Goal: Task Accomplishment & Management: Manage account settings

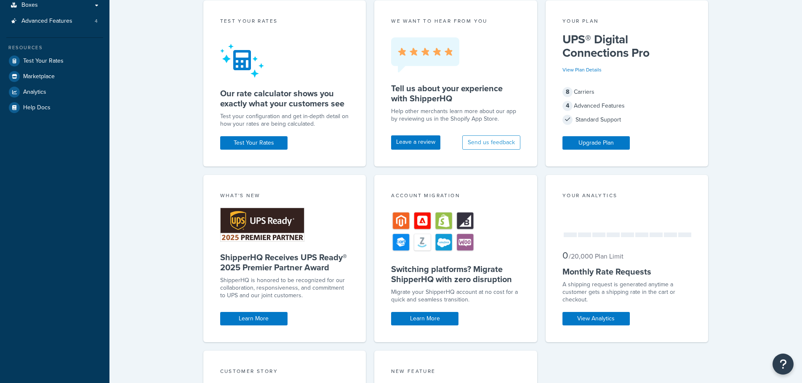
scroll to position [168, 0]
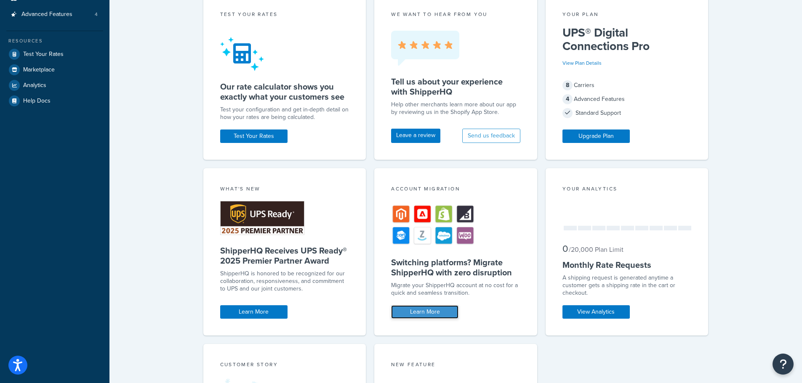
click at [425, 309] on link "Learn More" at bounding box center [424, 312] width 67 height 13
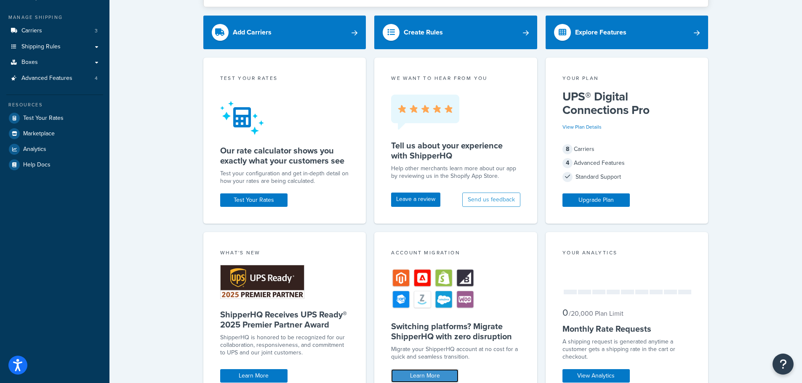
scroll to position [0, 0]
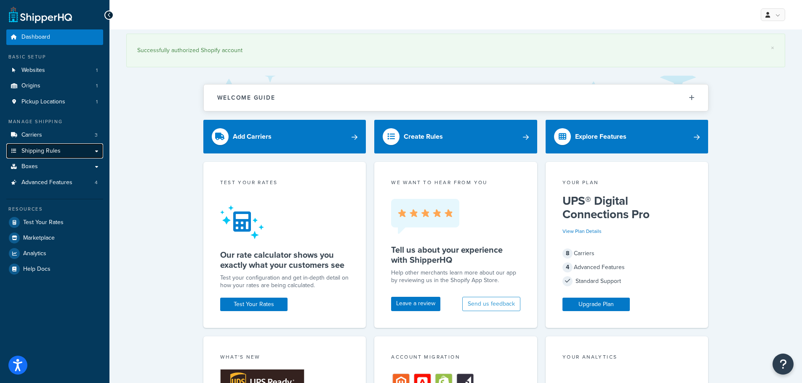
click at [58, 152] on span "Shipping Rules" at bounding box center [40, 151] width 39 height 7
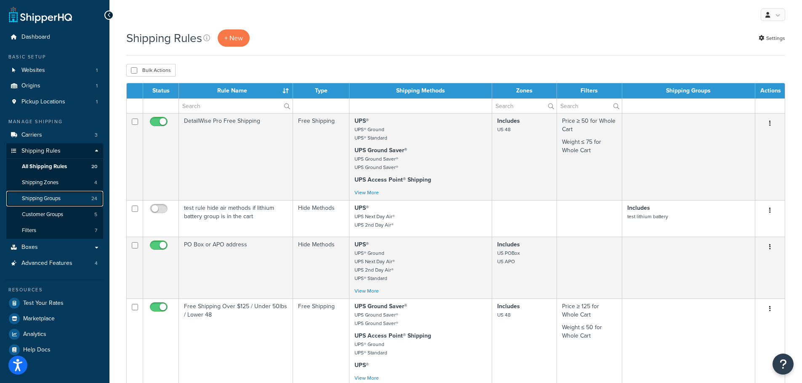
click at [66, 195] on link "Shipping Groups 24" at bounding box center [54, 199] width 97 height 16
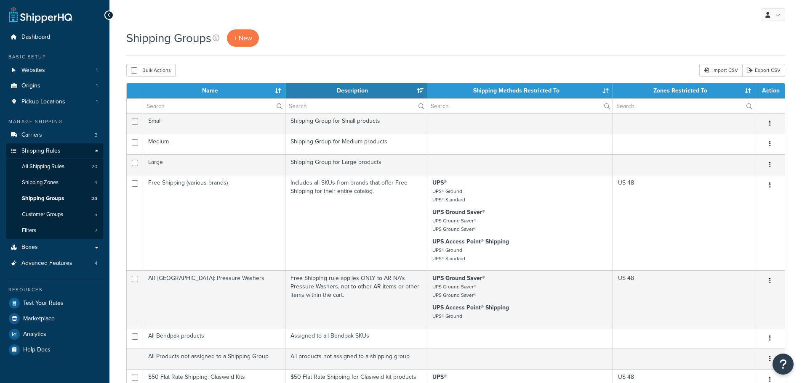
select select "15"
click at [54, 167] on span "All Shipping Rules" at bounding box center [43, 166] width 43 height 7
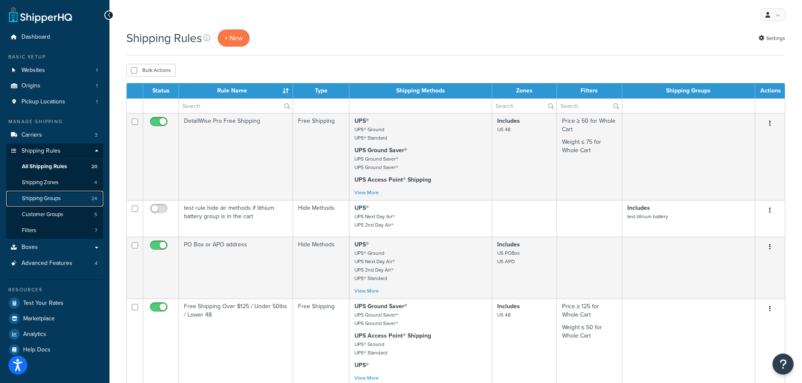
click at [67, 197] on link "Shipping Groups 24" at bounding box center [54, 199] width 97 height 16
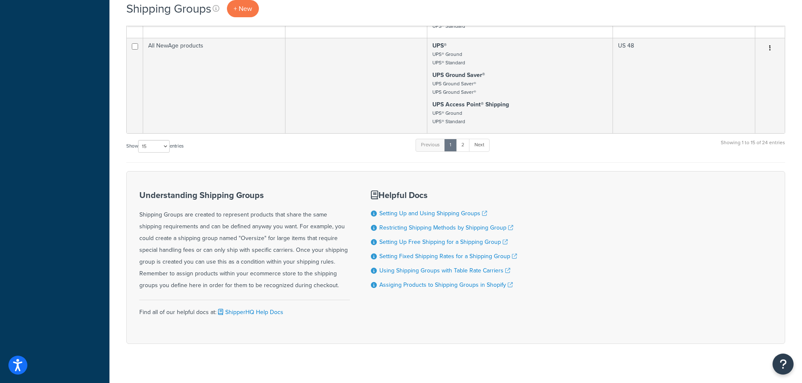
scroll to position [937, 0]
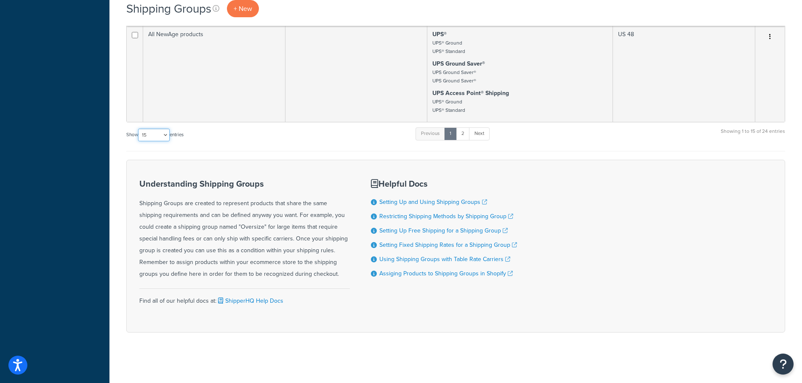
click at [157, 137] on select "10 15 25 50 100" at bounding box center [154, 135] width 32 height 13
click at [139, 141] on select "10 15 25 50 100" at bounding box center [154, 135] width 32 height 13
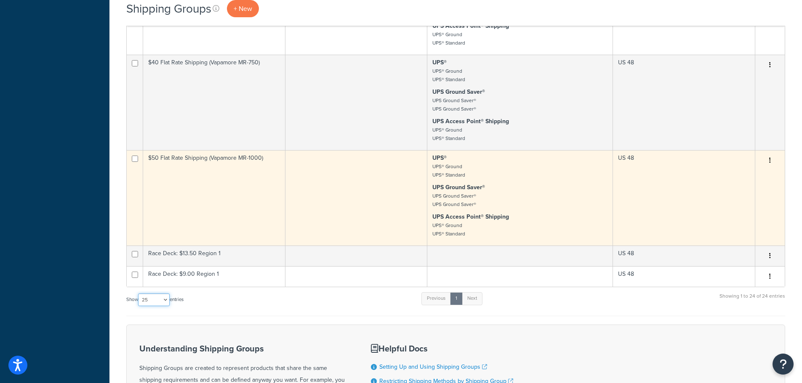
scroll to position [1484, 0]
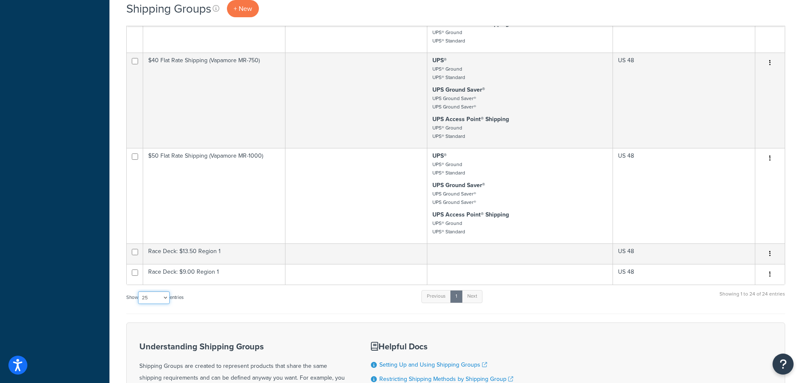
click at [155, 297] on select "10 15 25 50 100" at bounding box center [154, 298] width 32 height 13
select select "50"
click at [139, 292] on select "10 15 25 50 100" at bounding box center [154, 298] width 32 height 13
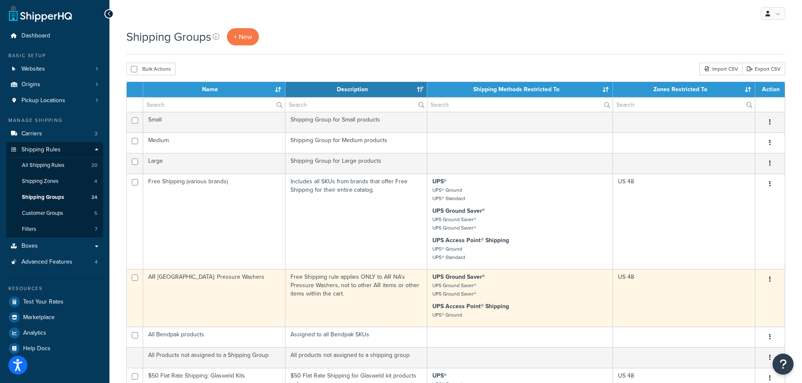
scroll to position [0, 0]
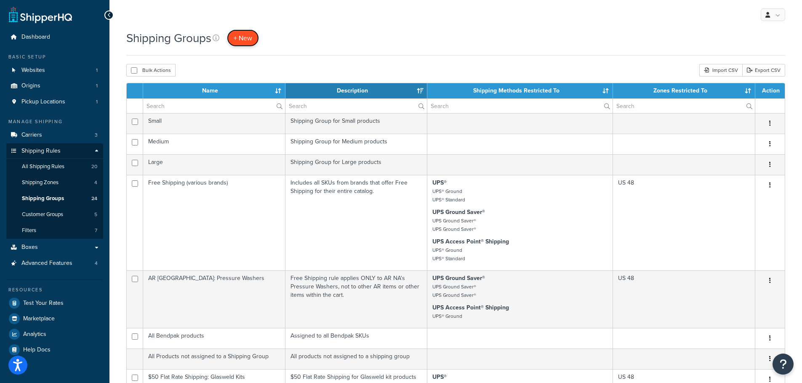
click at [247, 37] on span "+ New" at bounding box center [243, 38] width 19 height 10
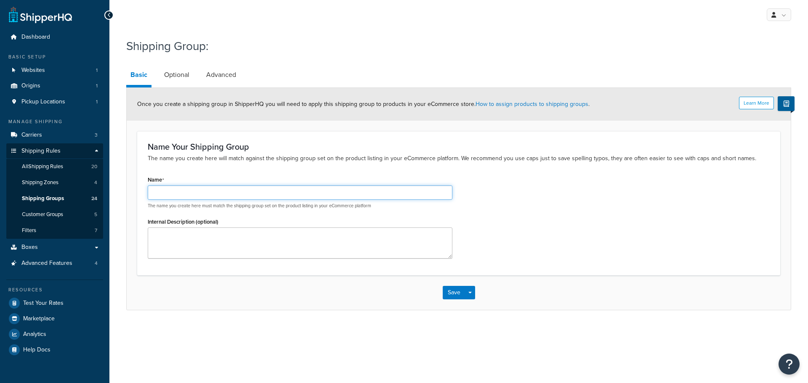
click at [188, 191] on input "Name" at bounding box center [300, 193] width 305 height 14
type input "Code FreeShip"
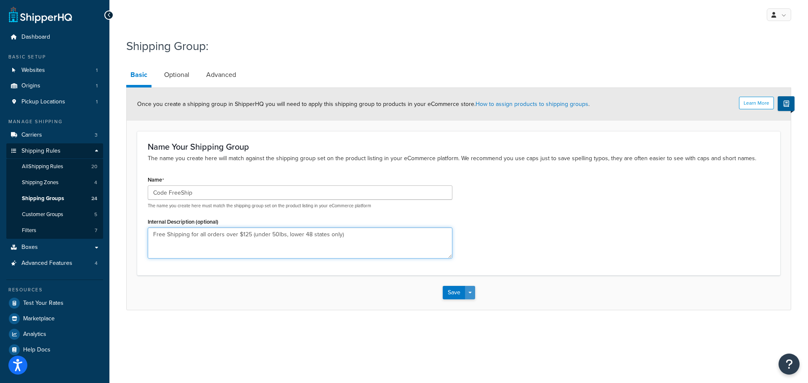
type textarea "Free Shipping for all orders over $125 (under 50lbs, lower 48 states only)"
click at [471, 294] on button "Save Dropdown" at bounding box center [470, 292] width 10 height 13
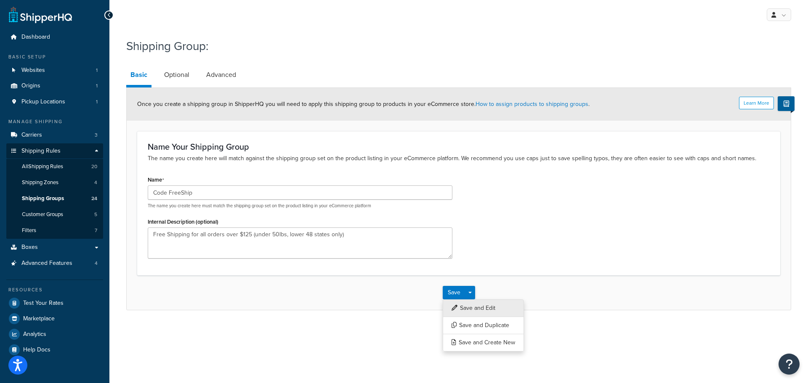
click at [470, 306] on button "Save and Edit" at bounding box center [483, 309] width 81 height 18
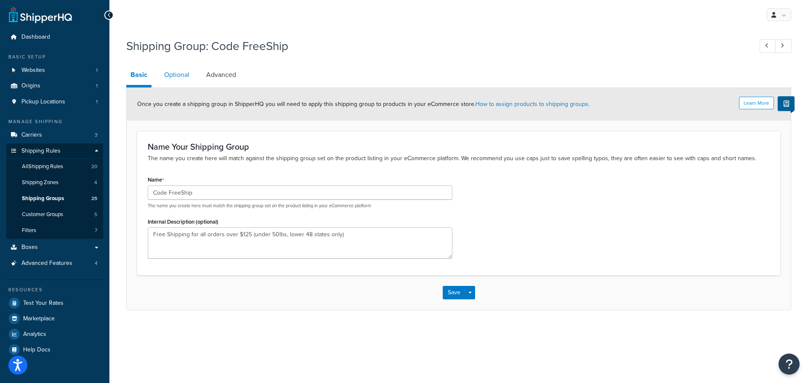
click at [178, 72] on link "Optional" at bounding box center [177, 75] width 34 height 20
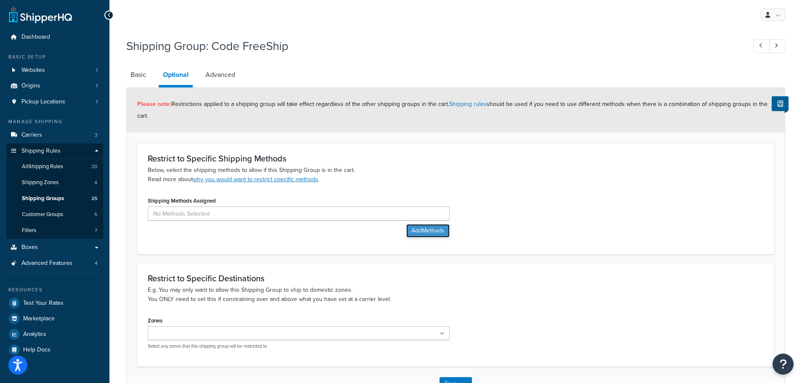
click at [421, 229] on button "Add Methods" at bounding box center [427, 230] width 43 height 13
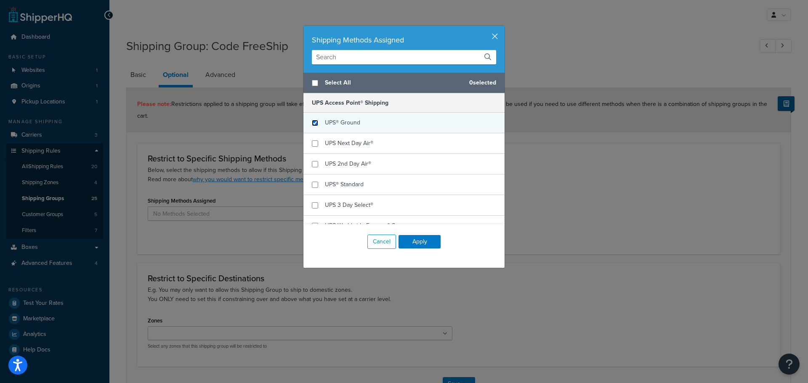
click at [312, 123] on input "checkbox" at bounding box center [315, 123] width 6 height 6
checkbox input "true"
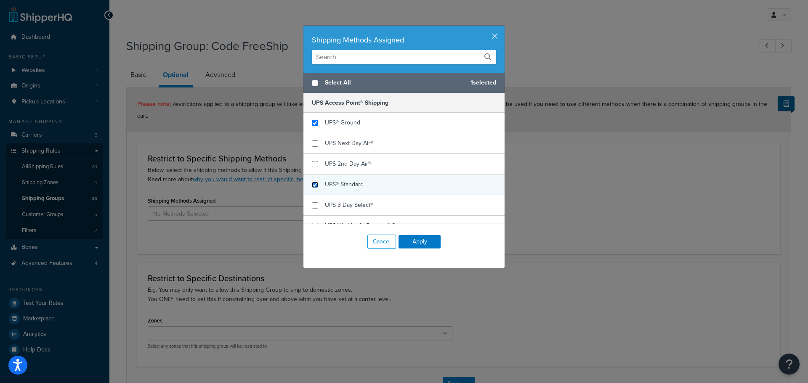
click at [312, 184] on input "checkbox" at bounding box center [315, 185] width 6 height 6
checkbox input "true"
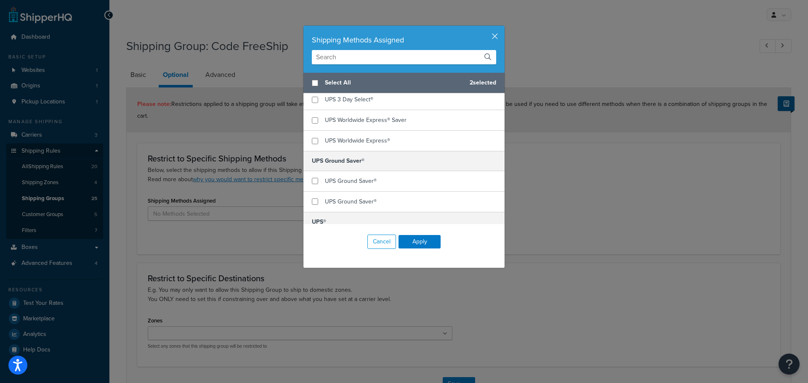
scroll to position [126, 0]
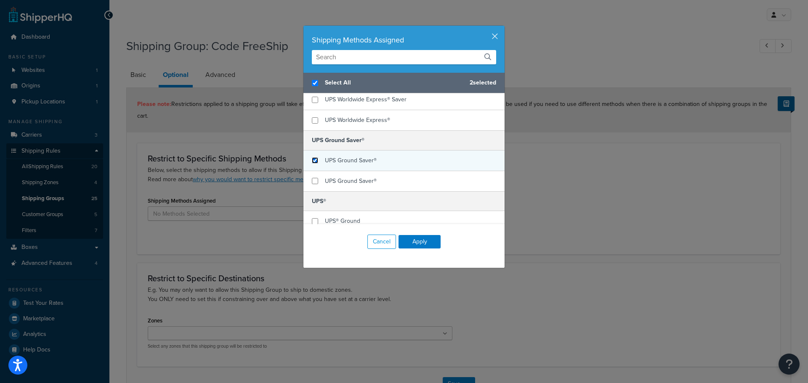
checkbox input "true"
click at [313, 160] on input "checkbox" at bounding box center [315, 160] width 6 height 6
checkbox input "true"
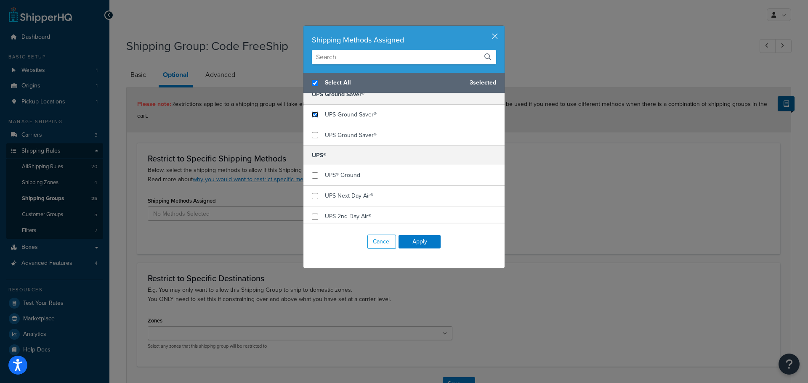
scroll to position [210, 0]
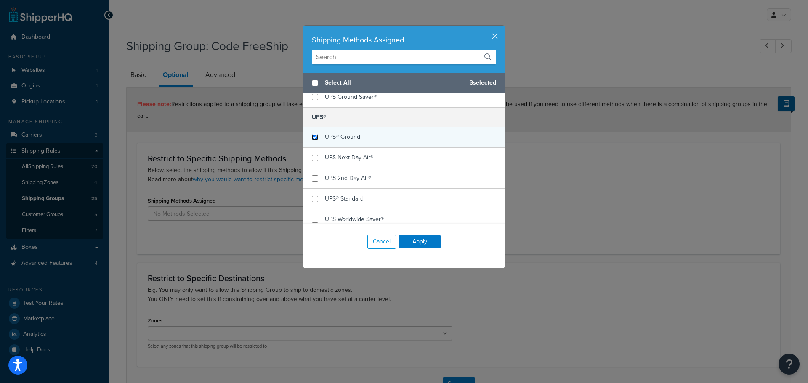
checkbox input "false"
click at [312, 135] on input "checkbox" at bounding box center [315, 137] width 6 height 6
checkbox input "true"
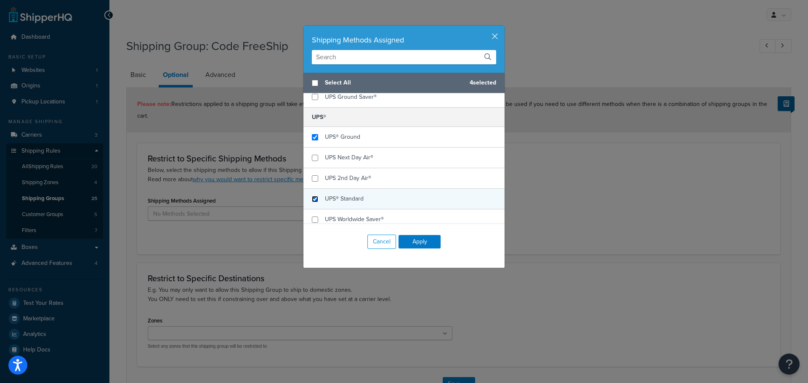
click at [312, 199] on input "checkbox" at bounding box center [315, 199] width 6 height 6
checkbox input "true"
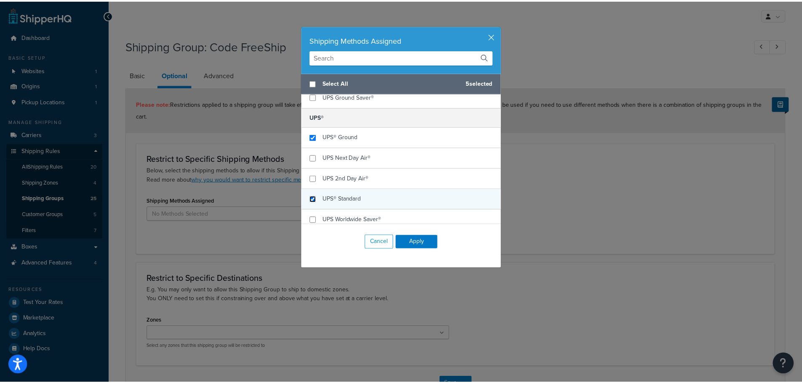
scroll to position [216, 0]
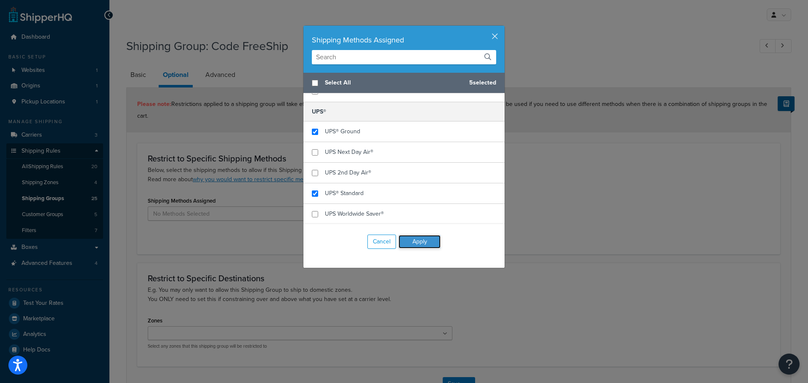
click at [412, 237] on button "Apply" at bounding box center [419, 241] width 42 height 13
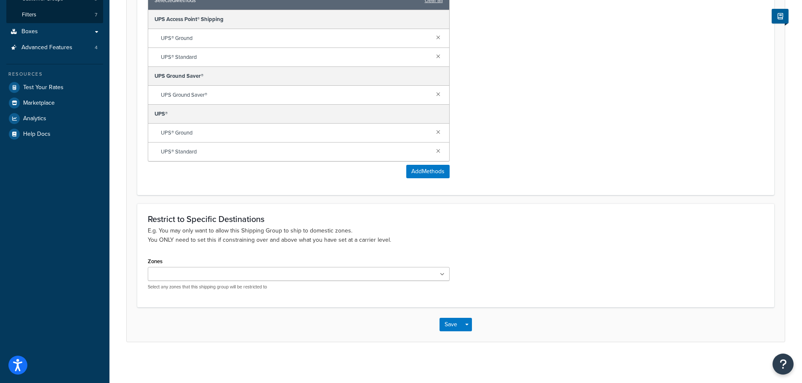
scroll to position [217, 0]
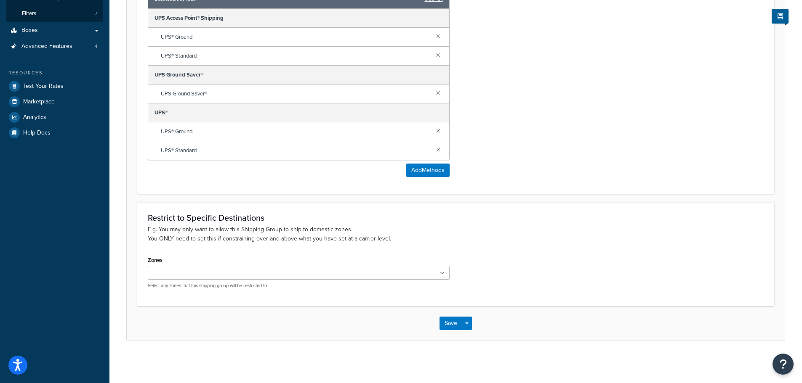
click at [231, 274] on ul at bounding box center [299, 273] width 302 height 14
click at [474, 236] on p "E.g. You may only want to allow this Shipping Group to ship to domestic zones. …" at bounding box center [456, 234] width 616 height 19
click at [466, 327] on button "Save Dropdown" at bounding box center [467, 325] width 10 height 13
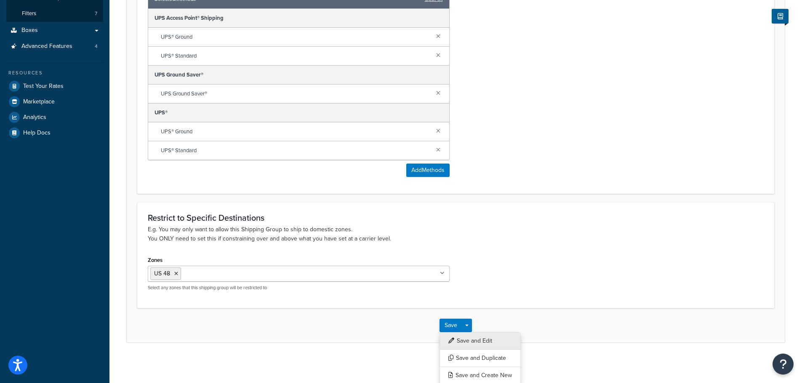
click at [469, 338] on button "Save and Edit" at bounding box center [479, 341] width 81 height 18
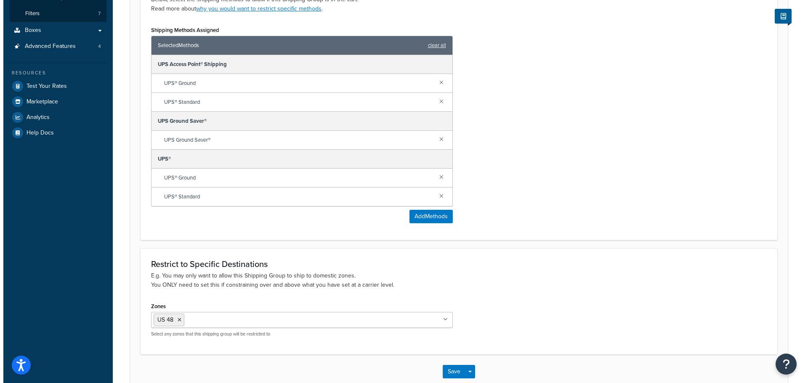
scroll to position [0, 0]
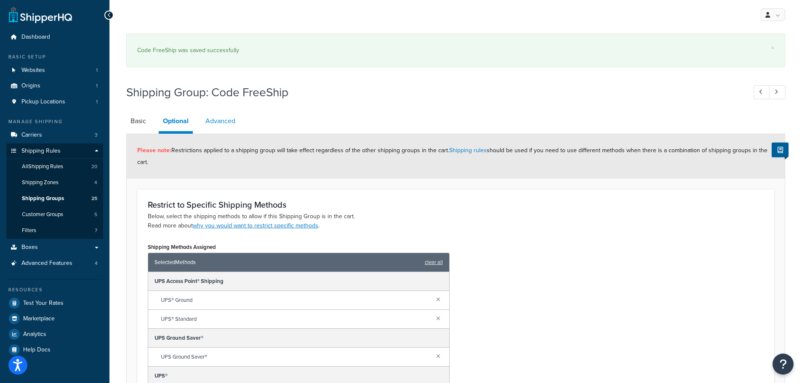
click at [223, 120] on link "Advanced" at bounding box center [220, 121] width 38 height 20
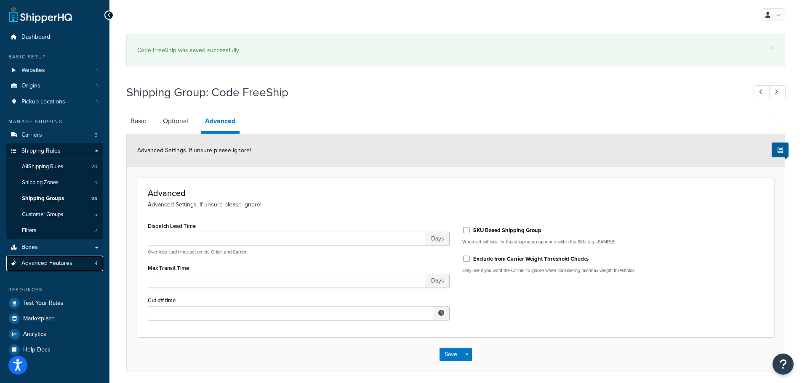
click at [63, 262] on span "Advanced Features" at bounding box center [46, 263] width 51 height 7
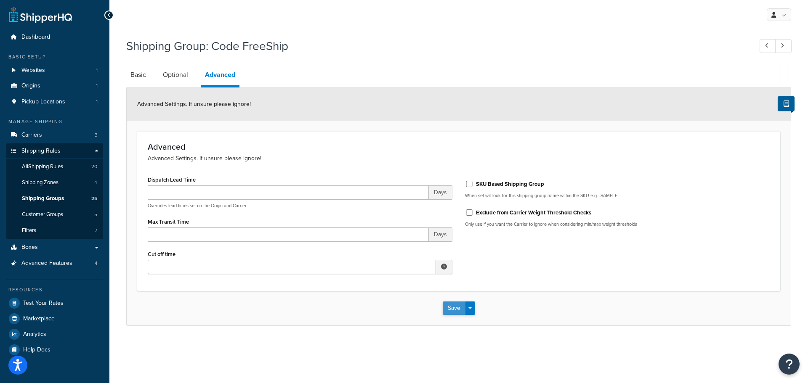
click at [452, 306] on button "Save" at bounding box center [454, 308] width 23 height 13
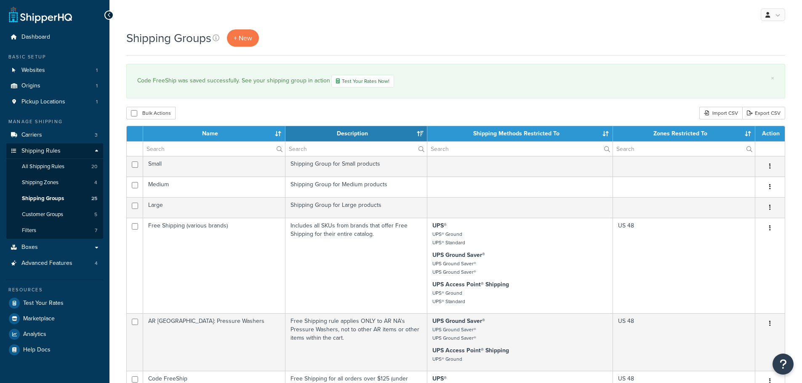
select select "15"
click at [45, 262] on span "Advanced Features" at bounding box center [46, 263] width 51 height 7
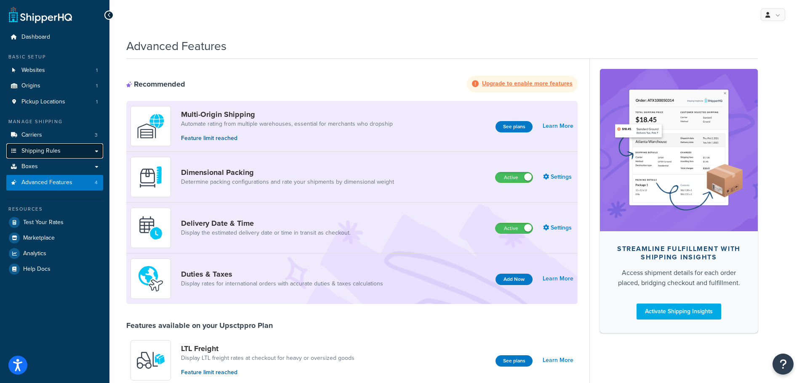
click at [72, 150] on link "Shipping Rules" at bounding box center [54, 151] width 97 height 16
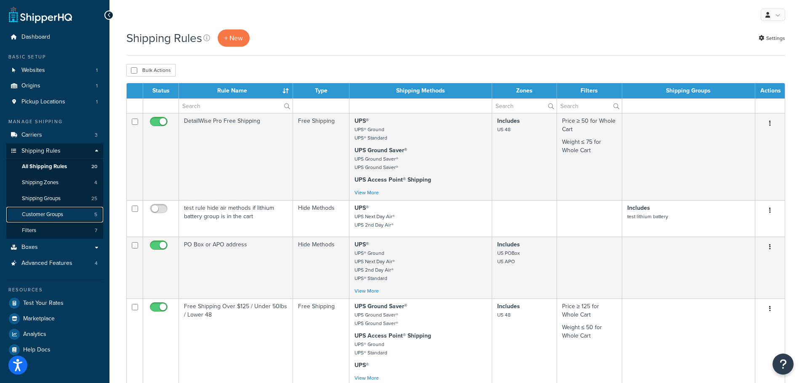
click at [53, 213] on span "Customer Groups" at bounding box center [42, 214] width 41 height 7
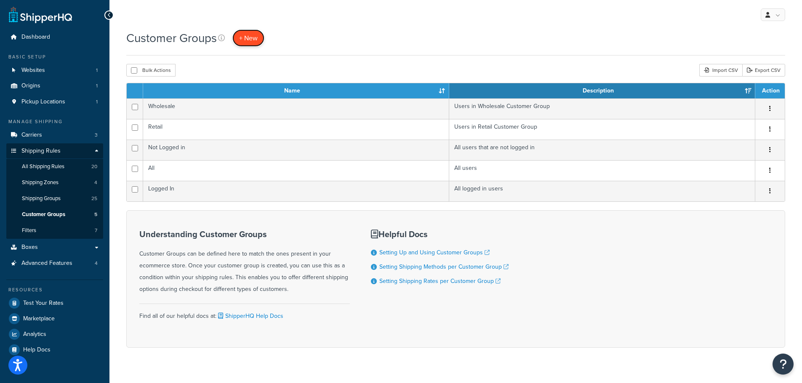
click at [250, 37] on span "+ New" at bounding box center [248, 38] width 19 height 10
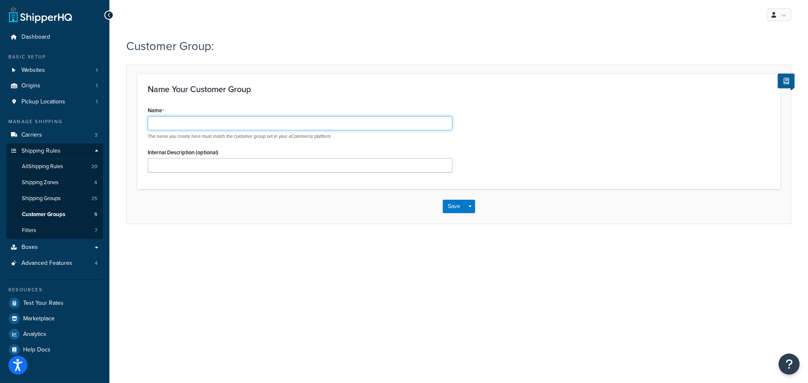
click at [178, 119] on input "Name" at bounding box center [300, 123] width 305 height 14
type input "r"
type input "Free Shipping over $125"
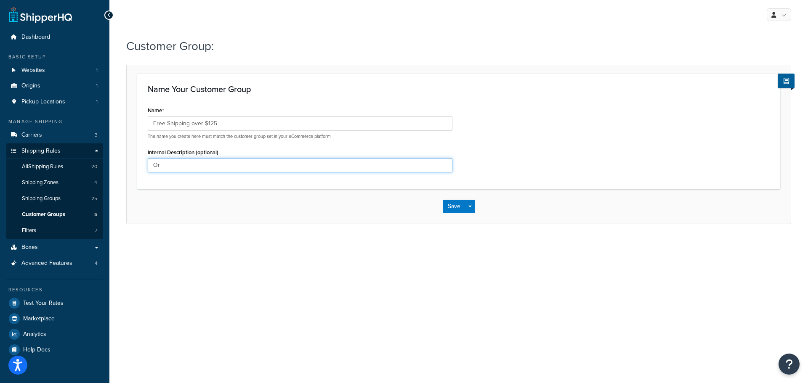
type input "O"
type input "Free Shipping for orders over $125, under 50lbs and to the lower 48 US States"
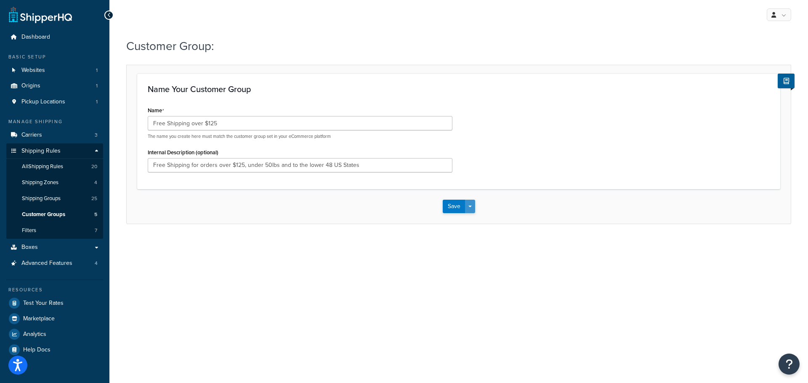
click at [470, 205] on button "Save Dropdown" at bounding box center [470, 206] width 10 height 13
click at [469, 216] on button "Save and Edit" at bounding box center [483, 222] width 81 height 18
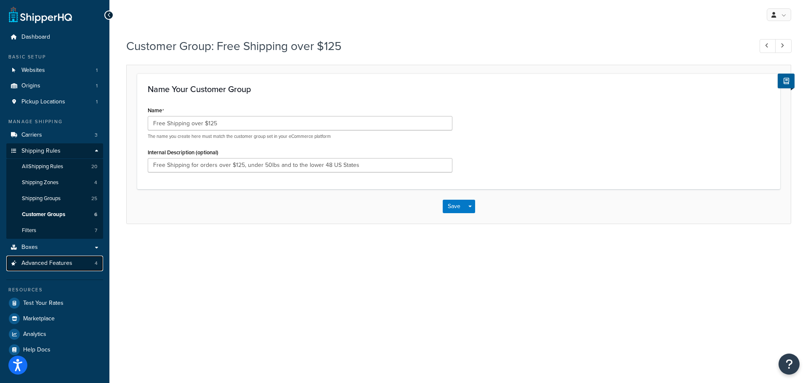
click at [56, 263] on span "Advanced Features" at bounding box center [46, 263] width 51 height 7
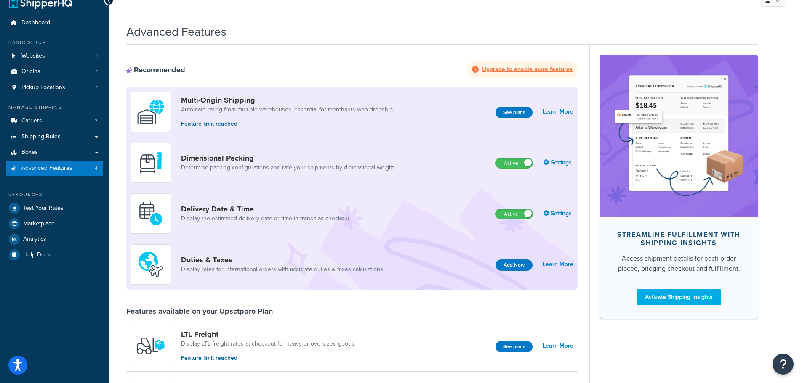
scroll to position [13, 0]
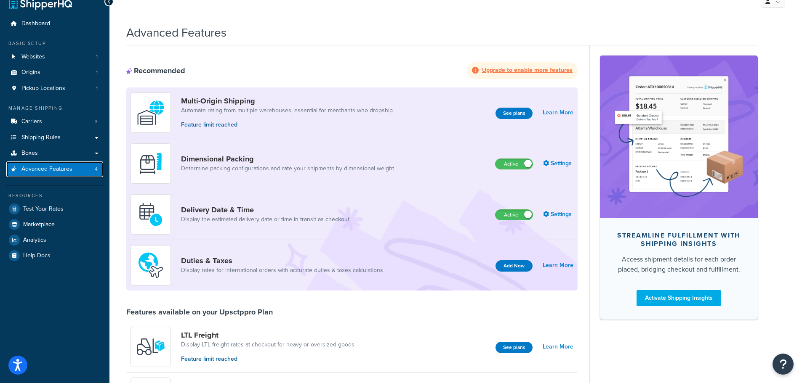
click at [50, 167] on span "Advanced Features" at bounding box center [46, 169] width 51 height 7
click at [45, 136] on span "Shipping Rules" at bounding box center [40, 137] width 39 height 7
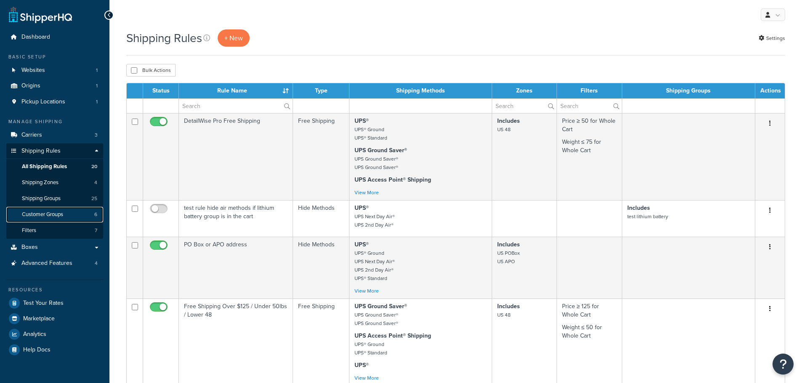
click at [45, 213] on span "Customer Groups" at bounding box center [42, 214] width 41 height 7
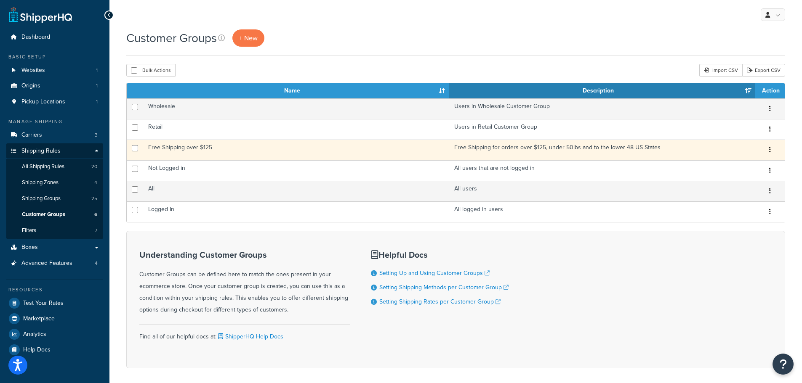
click at [768, 150] on button "button" at bounding box center [770, 149] width 12 height 13
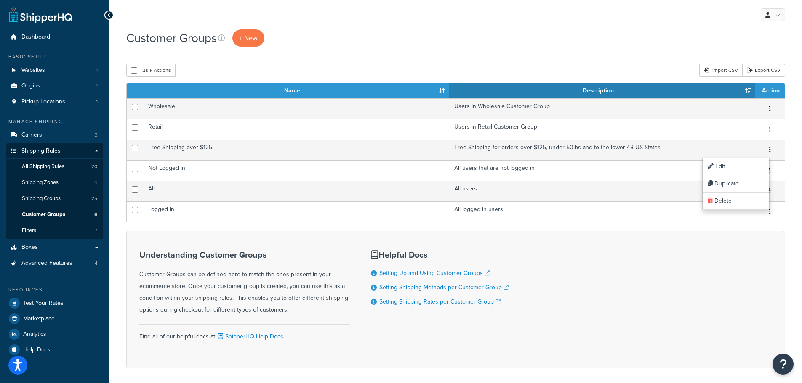
click at [546, 267] on div "Understanding Customer Groups Customer Groups can be defined here to match the …" at bounding box center [455, 300] width 659 height 138
click at [781, 362] on icon "Open Resource Center" at bounding box center [783, 365] width 8 height 12
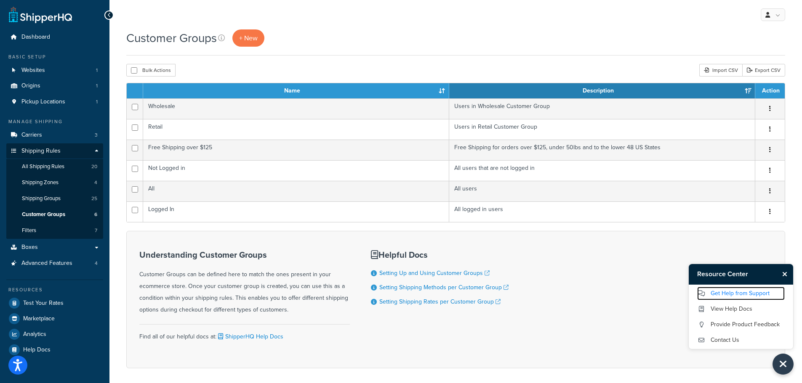
click at [744, 290] on link "Get Help from Support" at bounding box center [741, 293] width 88 height 13
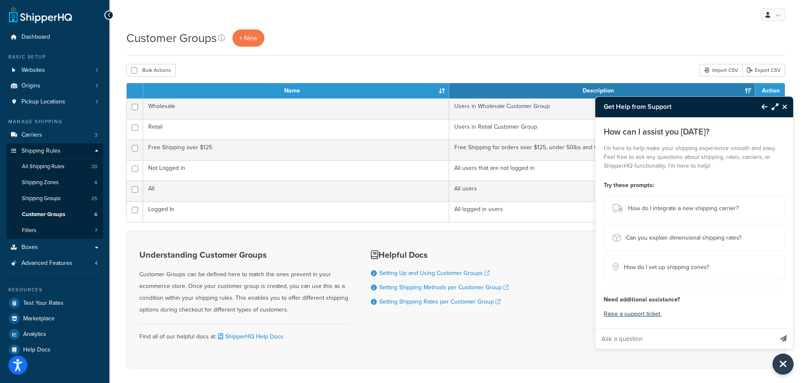
click at [627, 342] on input "Ask a question" at bounding box center [684, 339] width 178 height 20
type input "Hello. I am building a Customer Group for Free Shipping that corresponds to a t…"
click at [773, 329] on button "Send message" at bounding box center [782, 339] width 19 height 21
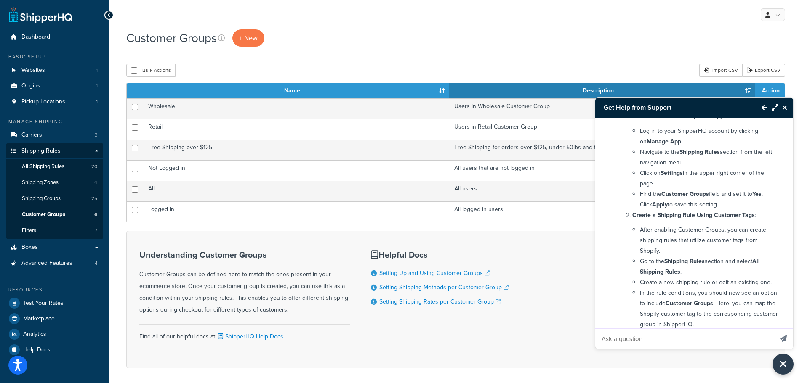
scroll to position [168, 0]
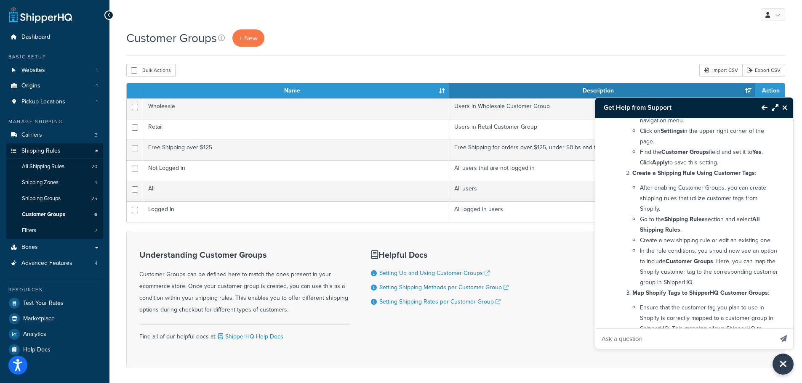
click at [564, 276] on div "Understanding Customer Groups Customer Groups can be defined here to match the …" at bounding box center [455, 300] width 659 height 138
click at [58, 168] on span "All Shipping Rules" at bounding box center [43, 166] width 43 height 7
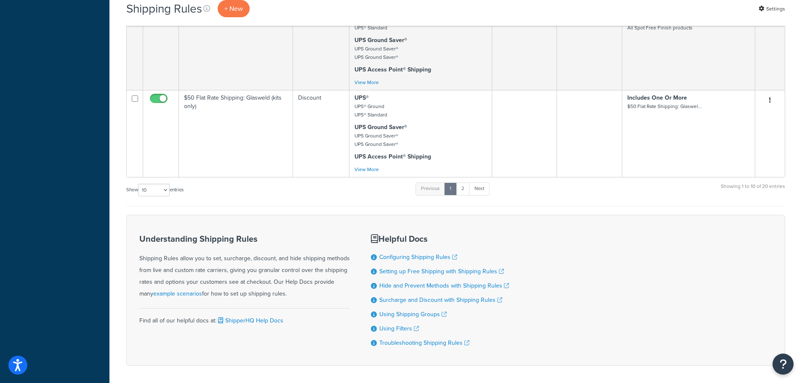
scroll to position [757, 0]
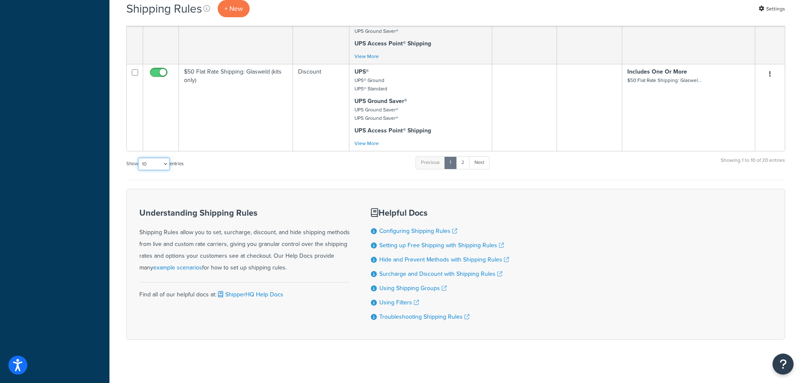
click at [156, 162] on select "10 15 25 50 100 1000" at bounding box center [154, 164] width 32 height 13
select select "50"
click at [139, 158] on select "10 15 25 50 100 1000" at bounding box center [154, 164] width 32 height 13
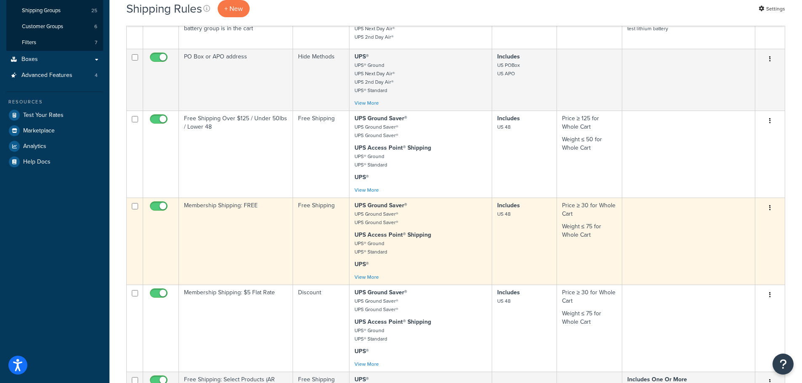
scroll to position [146, 0]
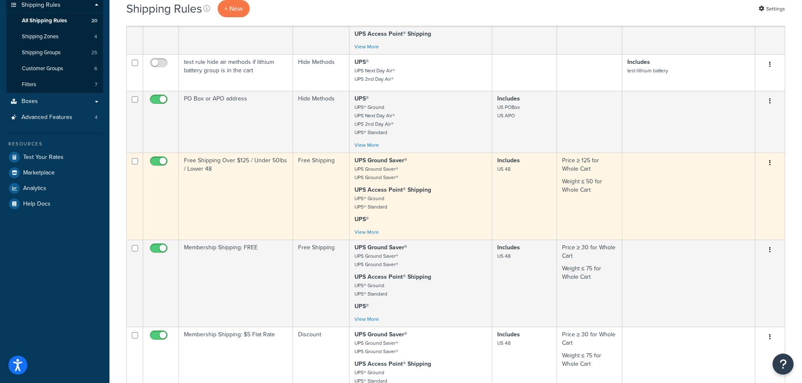
click at [769, 165] on icon "button" at bounding box center [770, 163] width 2 height 6
click at [729, 176] on link "Edit" at bounding box center [742, 178] width 66 height 17
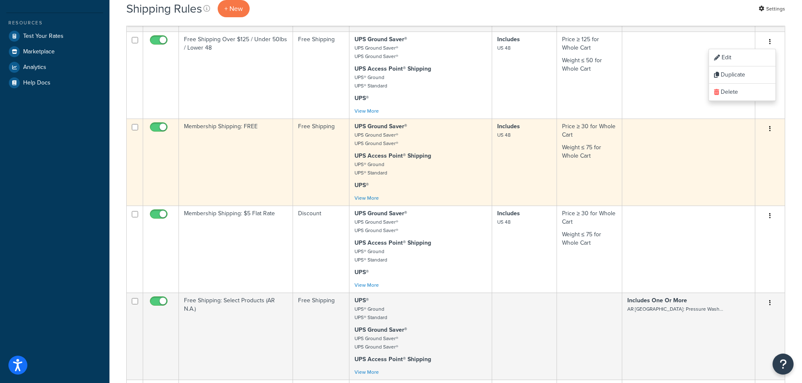
scroll to position [252, 0]
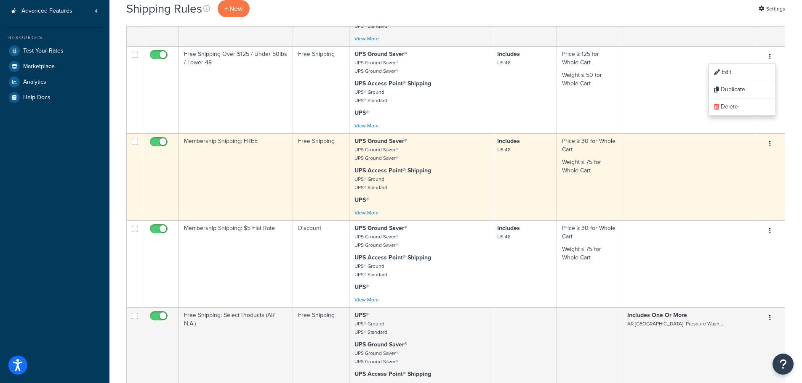
click at [680, 159] on td at bounding box center [688, 176] width 133 height 87
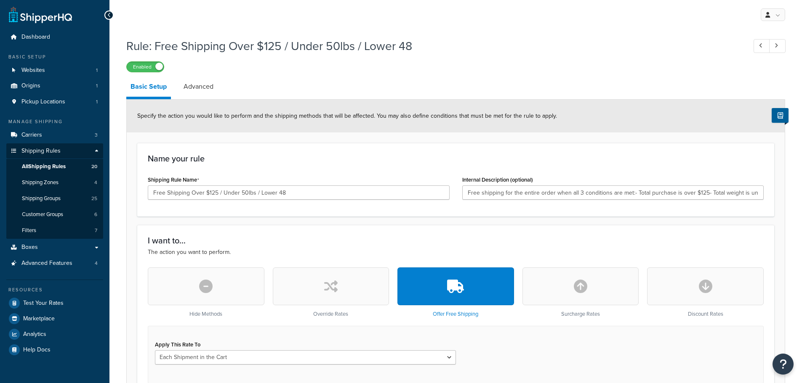
type input "Free shipping for the entire order when all 3 conditions are met:- Total purcha…"
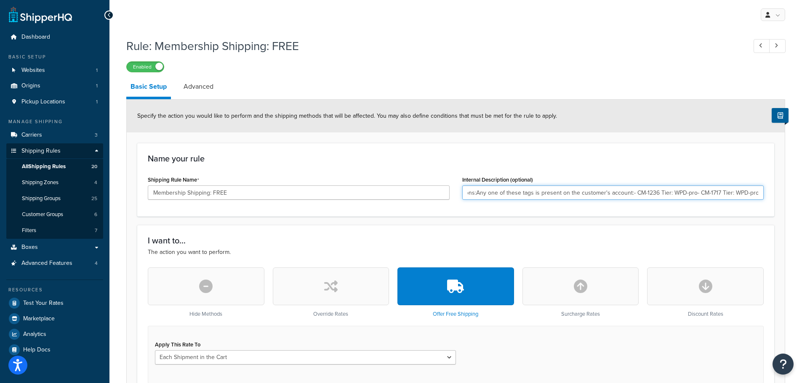
scroll to position [0, 200]
drag, startPoint x: 640, startPoint y: 191, endPoint x: 739, endPoint y: 194, distance: 98.9
click at [739, 194] on input "Free Membership Shipping for the following conditions:Any one of these tags is …" at bounding box center [613, 193] width 302 height 14
click at [553, 212] on div "Name your rule Shipping Rule Name Membership Shipping: FREE Internal Descriptio…" at bounding box center [455, 180] width 637 height 74
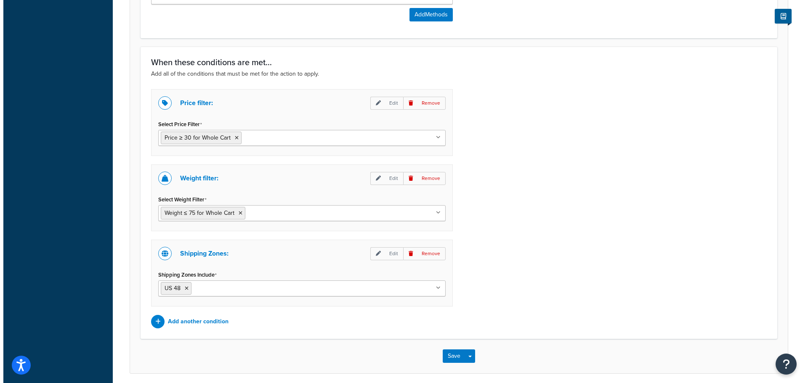
scroll to position [673, 0]
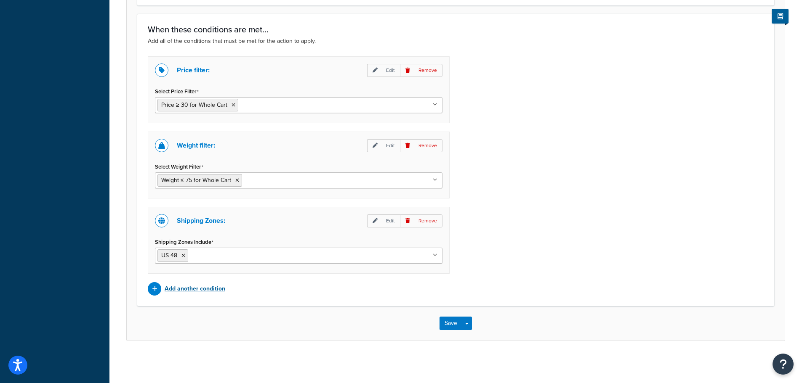
click at [207, 286] on p "Add another condition" at bounding box center [195, 289] width 61 height 12
type input "Free Membership Shipping for the following conditions:Any one of these tags is …"
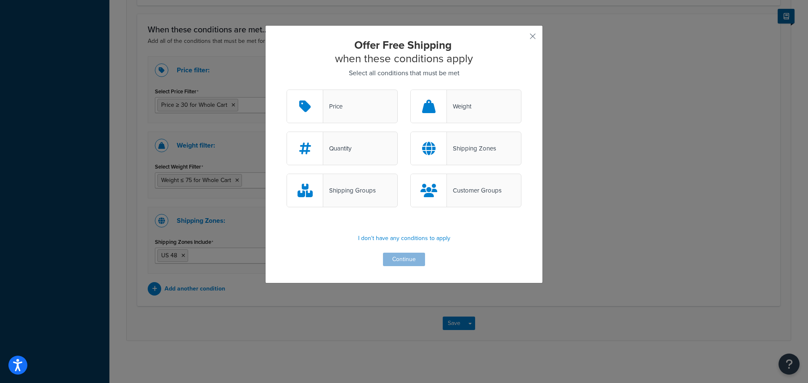
click at [465, 189] on div "Customer Groups" at bounding box center [474, 191] width 55 height 12
click at [0, 0] on input "Customer Groups" at bounding box center [0, 0] width 0 height 0
click at [406, 259] on button "Continue" at bounding box center [404, 259] width 42 height 13
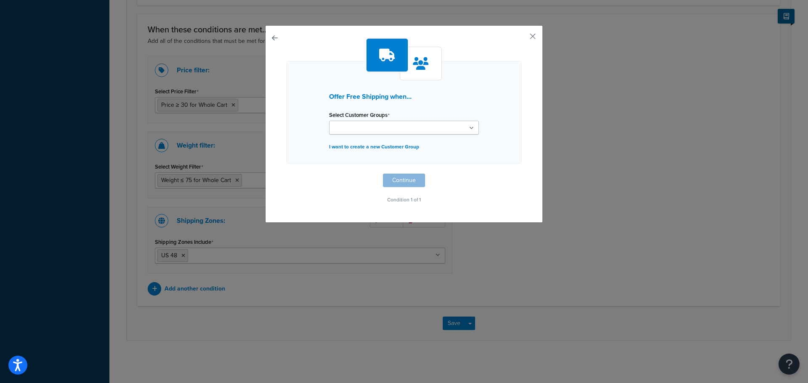
click at [457, 130] on ul at bounding box center [404, 128] width 150 height 14
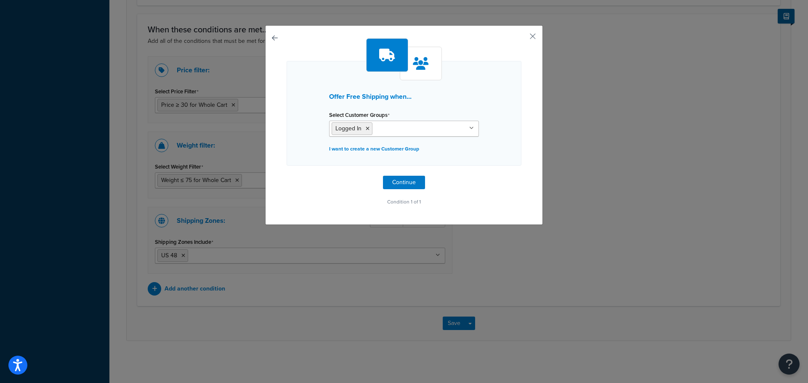
click at [503, 161] on div "Offer Free Shipping when... Select Customer Groups Logged In Not Logged in Reta…" at bounding box center [404, 113] width 235 height 105
click at [469, 128] on icon at bounding box center [471, 128] width 5 height 5
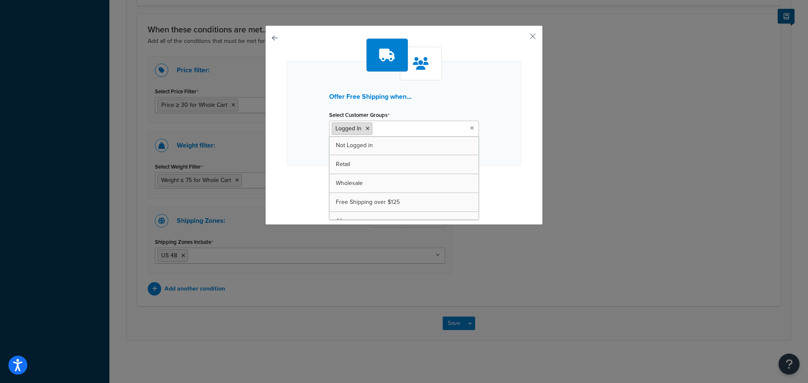
click at [366, 129] on icon at bounding box center [368, 128] width 4 height 5
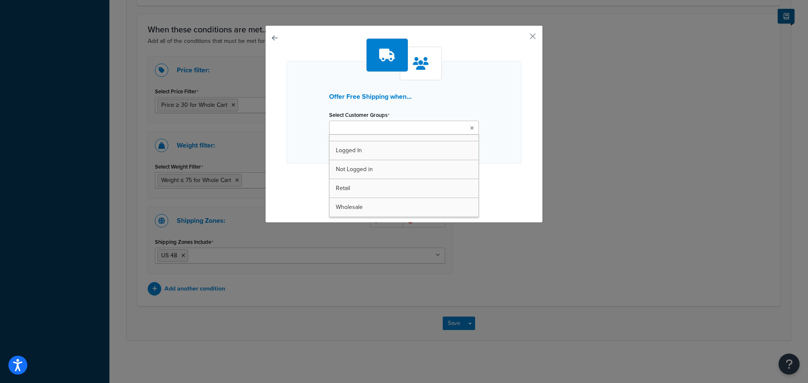
click at [499, 184] on div "Offer Free Shipping when... Select Customer Groups Logged In Not Logged in Reta…" at bounding box center [404, 121] width 235 height 167
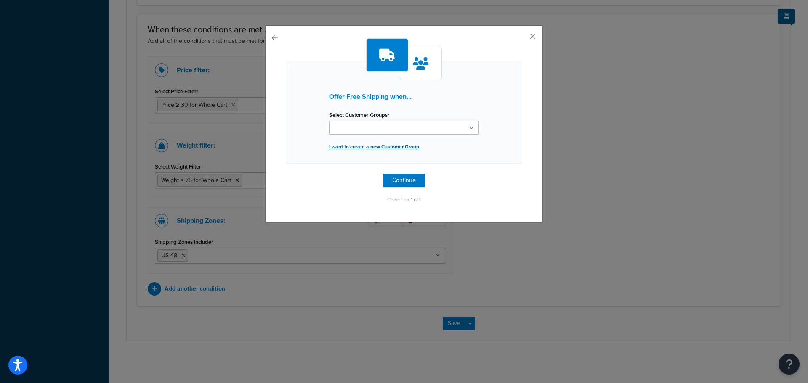
click at [397, 146] on p "I want to create a new Customer Group" at bounding box center [404, 147] width 150 height 12
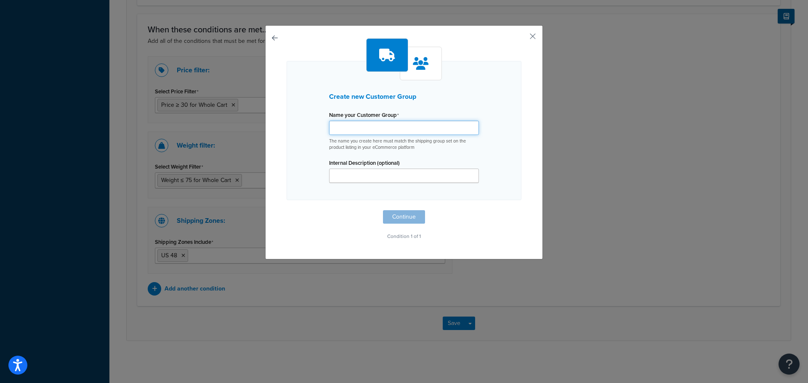
click at [361, 125] on input "Shipping Rule Name" at bounding box center [404, 128] width 150 height 14
click at [296, 154] on div "Create new Customer Group Name your Customer Group The name you create here mus…" at bounding box center [404, 130] width 235 height 139
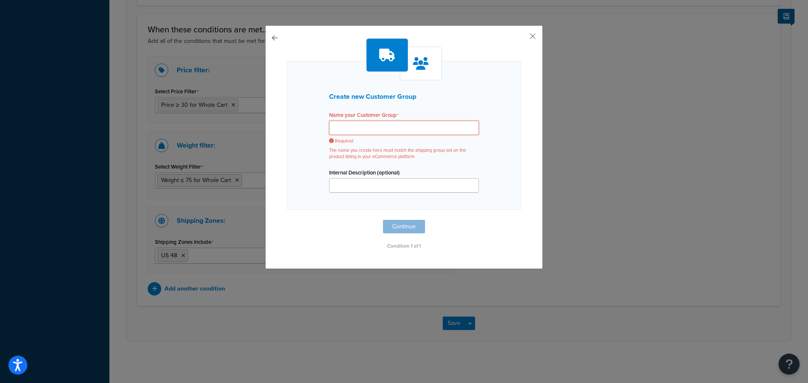
click at [348, 128] on input "Shipping Rule Name" at bounding box center [404, 128] width 150 height 14
click at [324, 222] on div "Create new Customer Group Name your Customer Group Required The name you create…" at bounding box center [404, 145] width 235 height 214
click at [349, 182] on input "Internal Description (optional)" at bounding box center [404, 185] width 150 height 14
click at [342, 126] on input "Shipping Rule Name" at bounding box center [404, 128] width 150 height 14
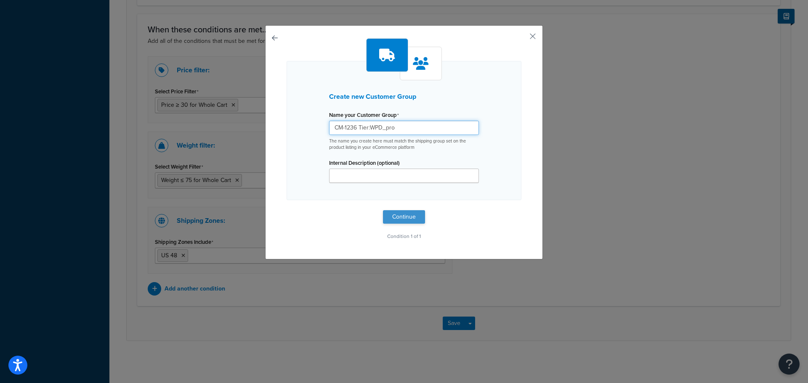
type input "CM-1236 Tier:WPD_pro"
click at [397, 213] on button "Continue" at bounding box center [404, 216] width 42 height 13
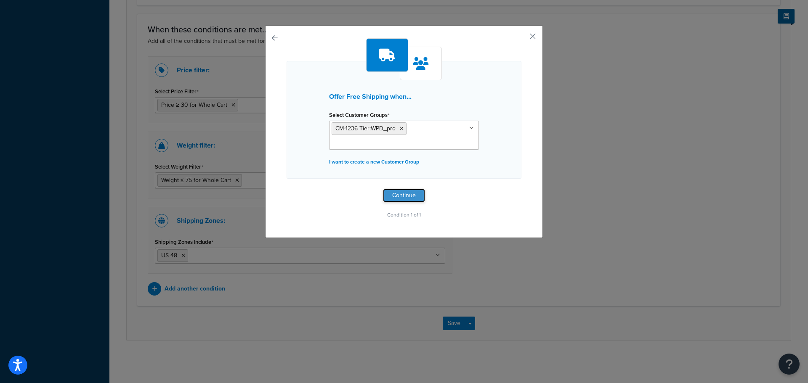
click at [403, 195] on button "Continue" at bounding box center [404, 195] width 42 height 13
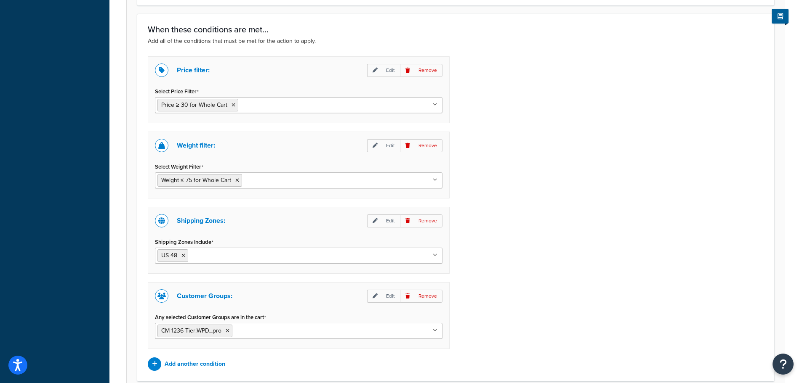
type input "Free Membership Shipping for the following conditions:Any one of these tags is …"
click at [779, 361] on icon "Open Resource Center" at bounding box center [783, 365] width 8 height 12
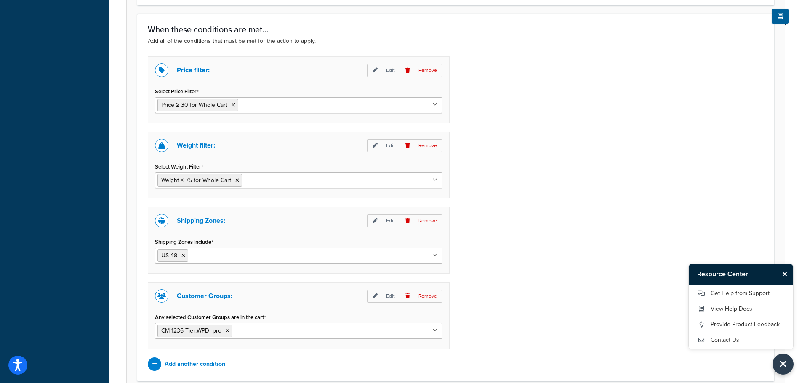
click at [577, 341] on div "Price filter: Edit Remove Select Price Filter Price ≥ 30 for Whole Cart Price ≥…" at bounding box center [455, 213] width 628 height 315
click at [728, 292] on link "Get Help from Support" at bounding box center [741, 293] width 88 height 13
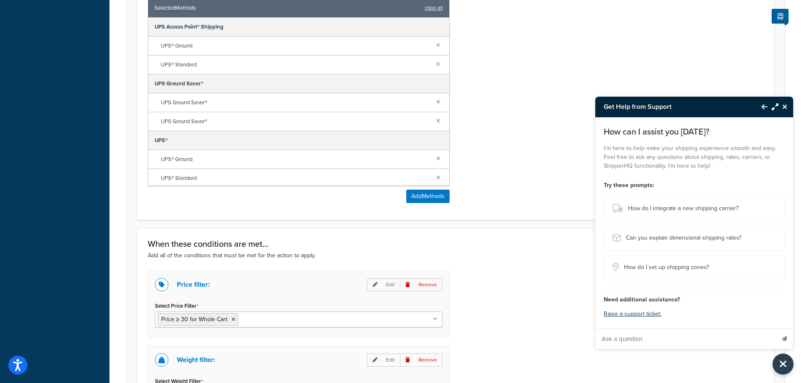
scroll to position [454, 0]
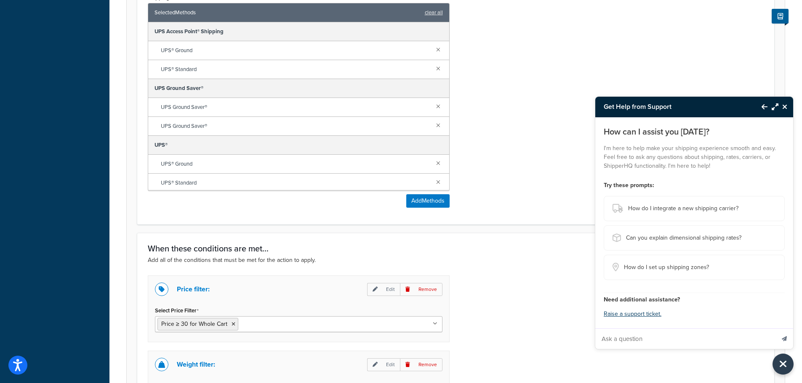
click at [635, 339] on input "Ask a question" at bounding box center [684, 339] width 179 height 20
type input "Hello. I am building a Customer Group for Free Shipping that corresponds to a t…"
click at [775, 329] on button "Send message" at bounding box center [784, 339] width 18 height 21
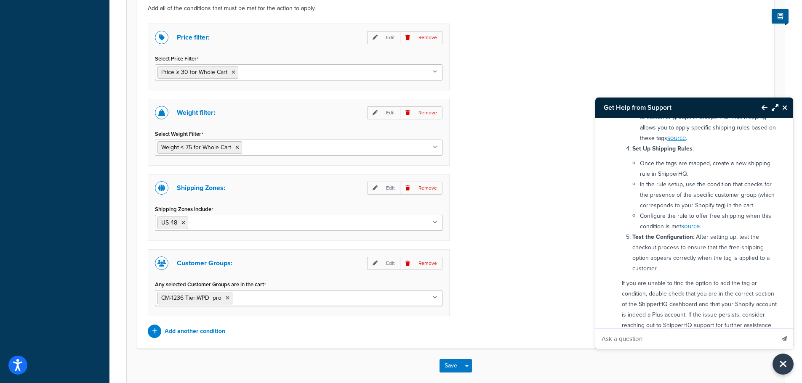
scroll to position [707, 0]
click at [244, 296] on input "Any selected Customer Groups are in the cart" at bounding box center [271, 297] width 74 height 9
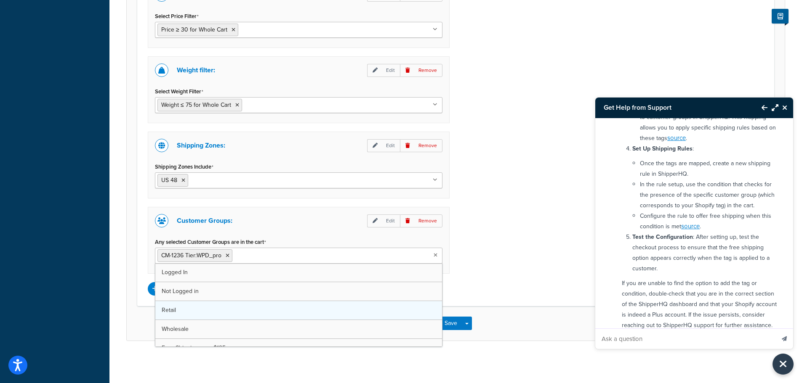
scroll to position [30, 0]
click at [227, 256] on icon at bounding box center [228, 255] width 4 height 5
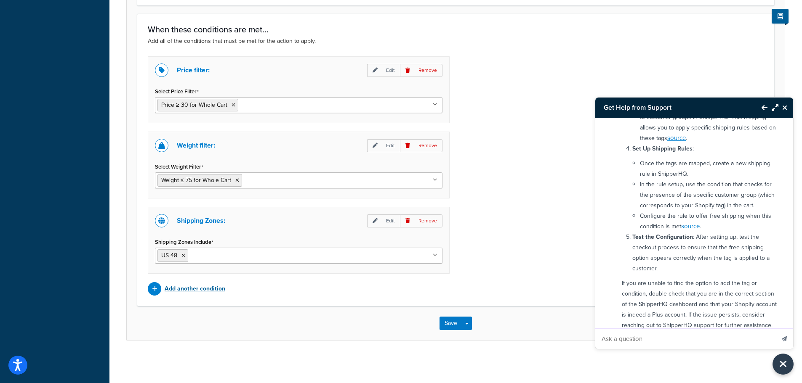
click at [202, 289] on p "Add another condition" at bounding box center [195, 289] width 61 height 12
type input "Free Membership Shipping for the following conditions:Any one of these tags is …"
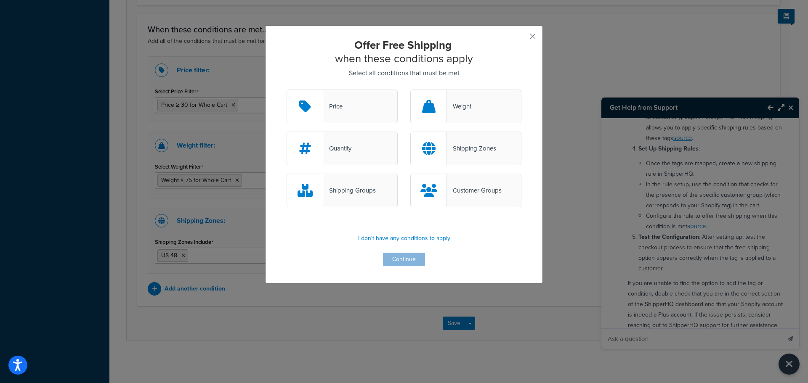
click at [449, 189] on div "Customer Groups" at bounding box center [474, 191] width 55 height 12
click at [0, 0] on input "Customer Groups" at bounding box center [0, 0] width 0 height 0
click at [405, 259] on button "Continue" at bounding box center [404, 259] width 42 height 13
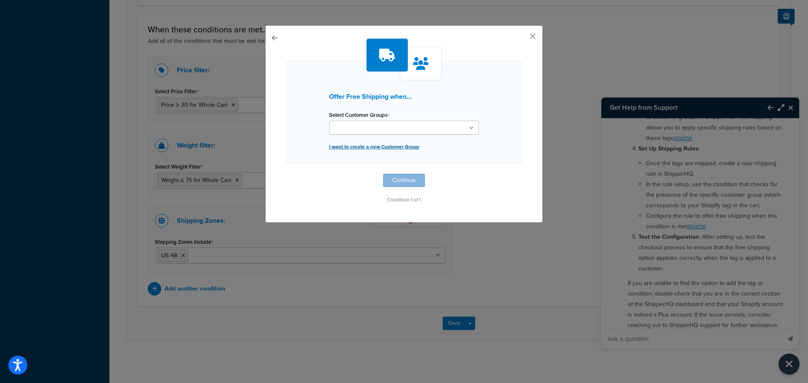
click at [362, 147] on p "I want to create a new Customer Group" at bounding box center [404, 147] width 150 height 12
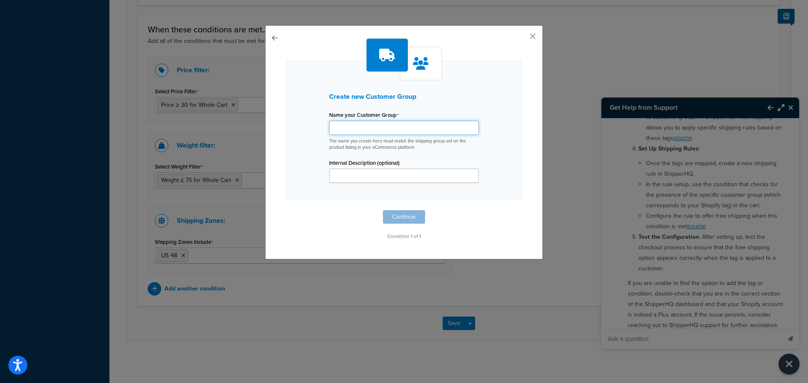
click at [343, 127] on input "Shipping Rule Name" at bounding box center [404, 128] width 150 height 14
paste input "CM-1236 Tier: WPD_pro"
type input "CM-1236 Tier: WPD_pro"
click at [401, 216] on button "Continue" at bounding box center [404, 216] width 42 height 13
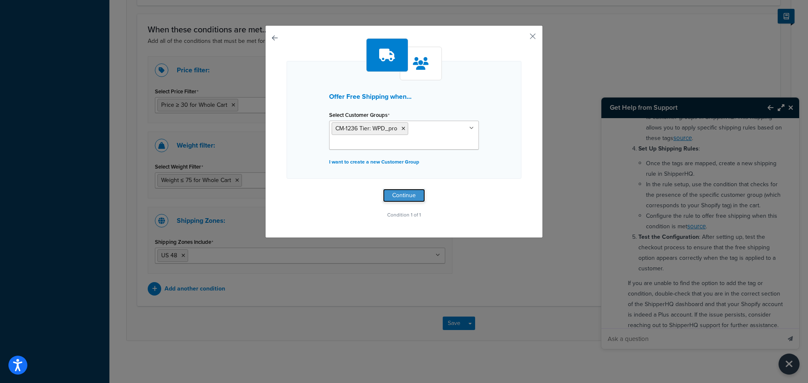
click at [405, 194] on button "Continue" at bounding box center [404, 195] width 42 height 13
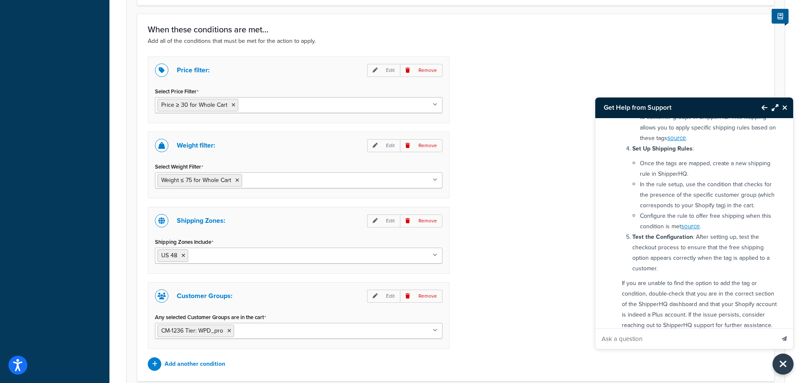
type input "Free Membership Shipping for the following conditions:Any one of these tags is …"
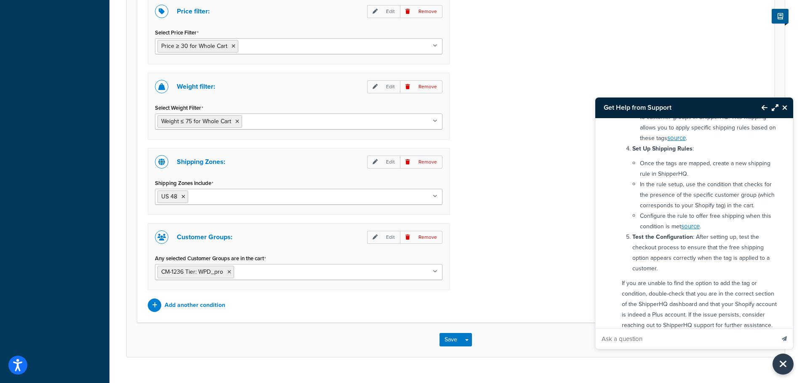
scroll to position [749, 0]
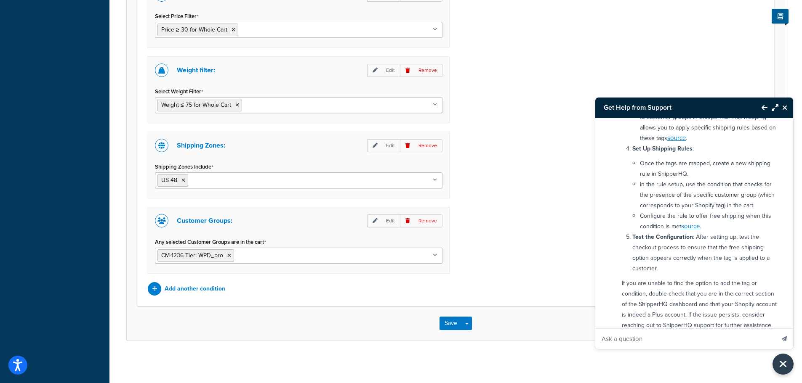
click at [321, 255] on ul "CM-1236 Tier: WPD_pro" at bounding box center [298, 256] width 287 height 16
paste input "CM-1236 Tier: WPD_pro"
click at [260, 253] on input "CM-1236 Tier: WPD_pro" at bounding box center [273, 255] width 74 height 9
type input "CM-1717 Tier: WPD_pro"
click at [489, 255] on div "Price filter: Edit Remove Select Price Filter Price ≥ 30 for Whole Cart Price ≥…" at bounding box center [455, 138] width 628 height 315
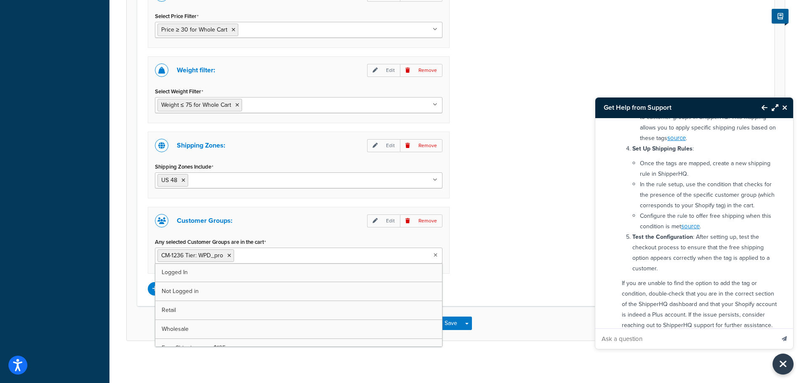
click at [256, 257] on input "Any selected Customer Groups are in the cart" at bounding box center [273, 255] width 74 height 9
click at [506, 242] on div "Price filter: Edit Remove Select Price Filter Price ≥ 30 for Whole Cart Price ≥…" at bounding box center [455, 138] width 628 height 315
click at [192, 287] on p "Add another condition" at bounding box center [195, 289] width 61 height 12
type input "Free Membership Shipping for the following conditions:Any one of these tags is …"
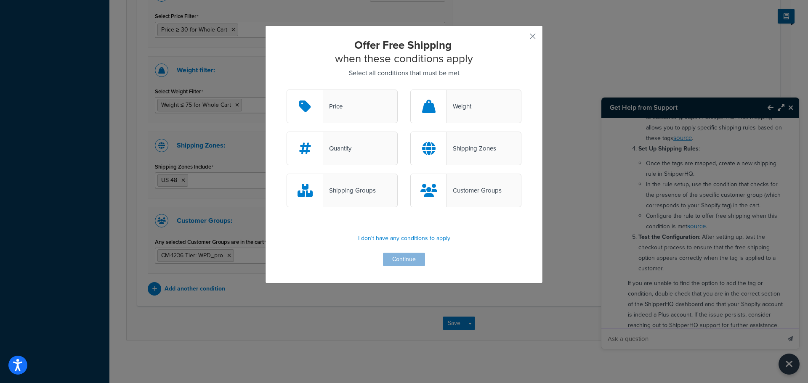
click at [462, 190] on div "Customer Groups" at bounding box center [474, 191] width 55 height 12
click at [0, 0] on input "Customer Groups" at bounding box center [0, 0] width 0 height 0
click at [399, 258] on button "Continue" at bounding box center [404, 259] width 42 height 13
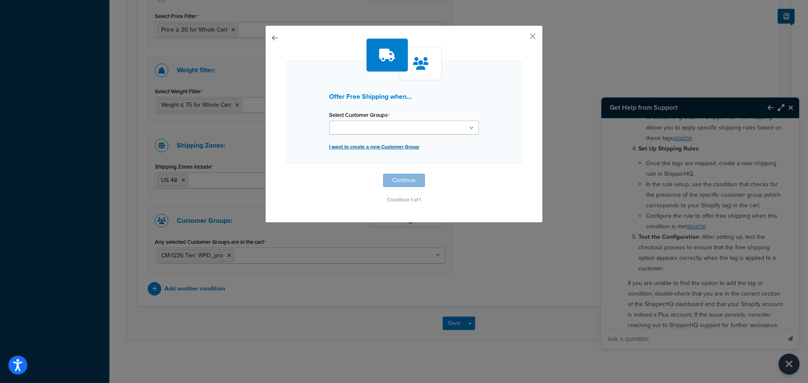
click at [372, 145] on p "I want to create a new Customer Group" at bounding box center [404, 147] width 150 height 12
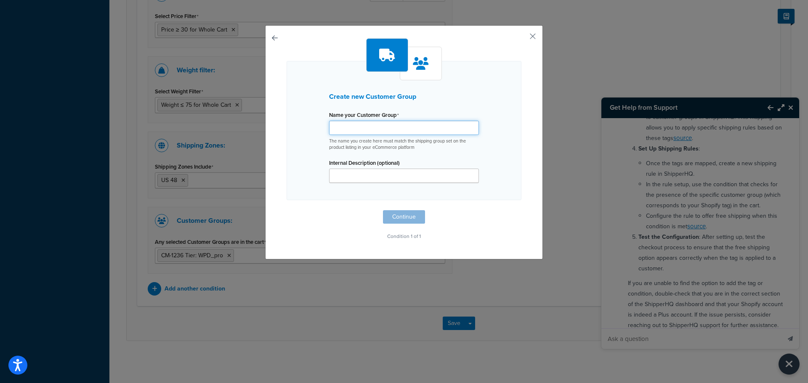
click at [339, 123] on input "Shipping Rule Name" at bounding box center [404, 128] width 150 height 14
paste input "CM-1236 Tier: WPD_pro"
click at [353, 129] on input "CM-1236 Tier: WPD_pro" at bounding box center [404, 128] width 150 height 14
type input "CM-1717 Tier: WPD_pro"
click at [400, 215] on button "Continue" at bounding box center [404, 216] width 42 height 13
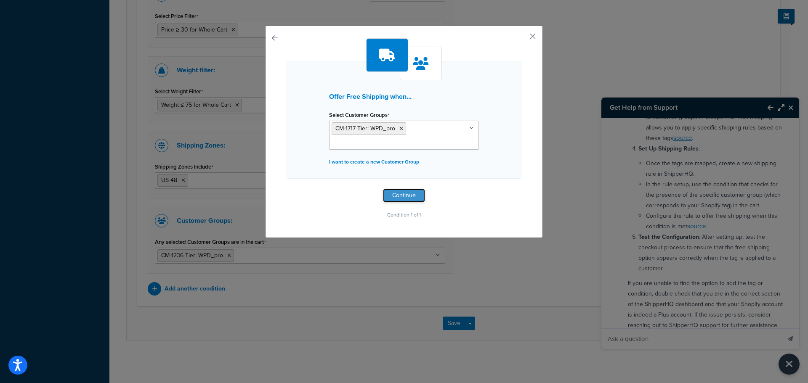
click at [400, 194] on button "Continue" at bounding box center [404, 195] width 42 height 13
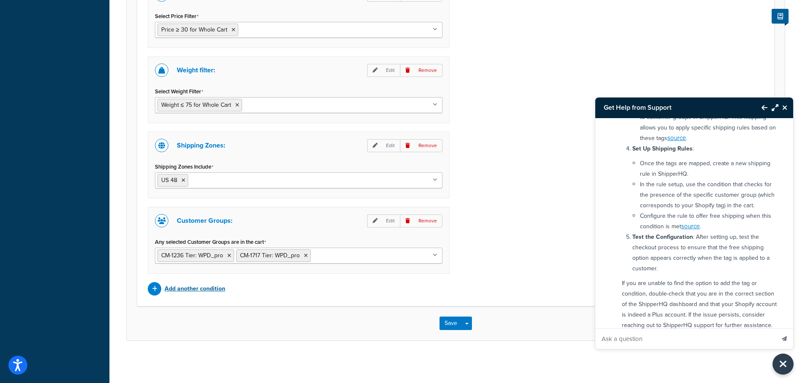
click at [215, 286] on p "Add another condition" at bounding box center [195, 289] width 61 height 12
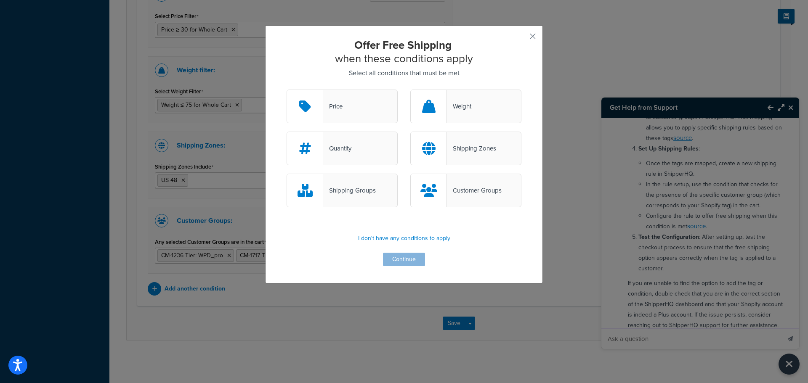
click at [457, 186] on div "Customer Groups" at bounding box center [474, 191] width 55 height 12
click at [0, 0] on input "Customer Groups" at bounding box center [0, 0] width 0 height 0
click at [401, 257] on button "Continue" at bounding box center [404, 259] width 42 height 13
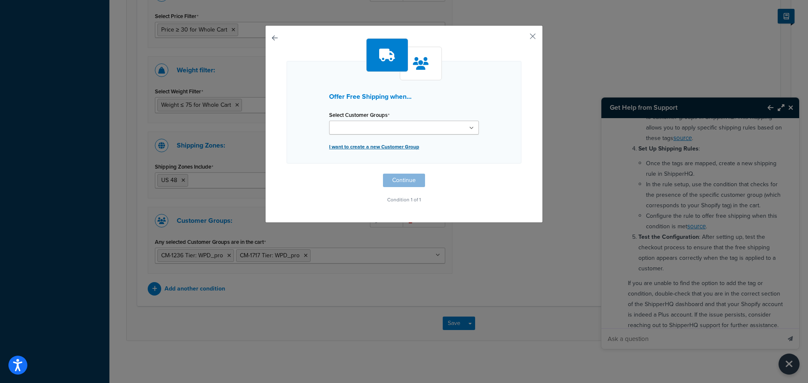
click at [366, 146] on p "I want to create a new Customer Group" at bounding box center [404, 147] width 150 height 12
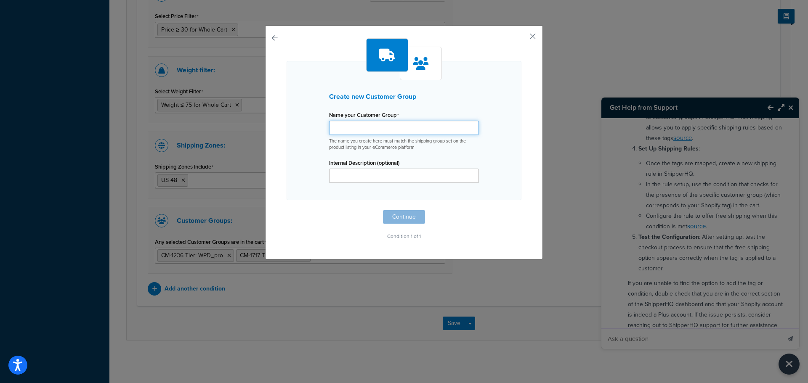
click at [353, 130] on input "Shipping Rule Name" at bounding box center [404, 128] width 150 height 14
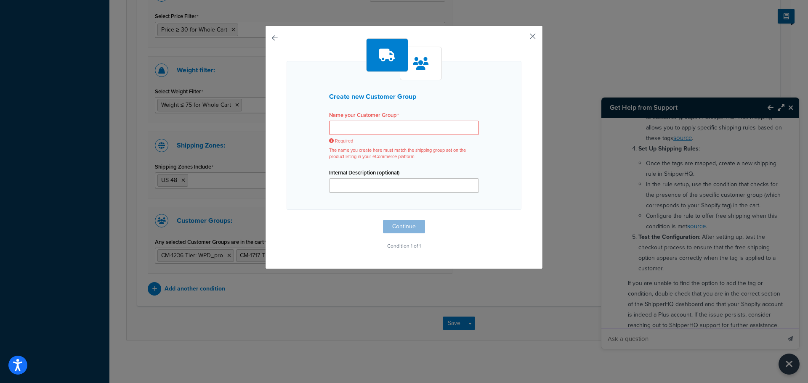
click at [521, 38] on button "button" at bounding box center [520, 39] width 2 height 2
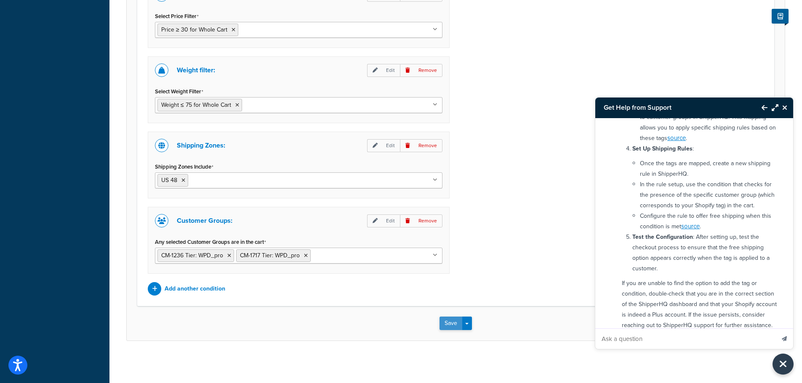
click at [453, 322] on button "Save" at bounding box center [450, 323] width 23 height 13
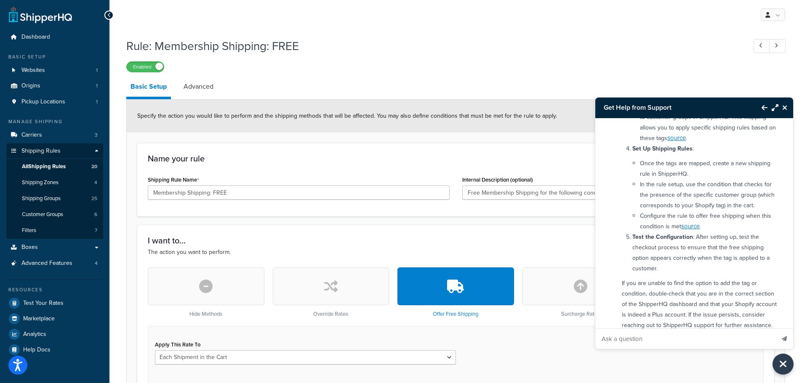
type input "Free Membership Shipping for the following conditions:Any one of these tags is …"
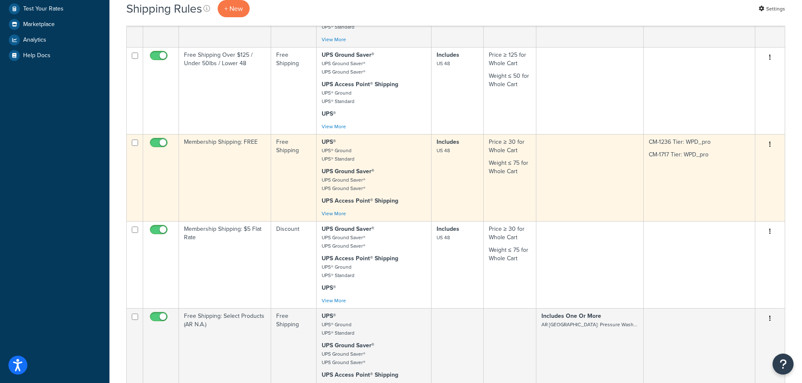
scroll to position [337, 0]
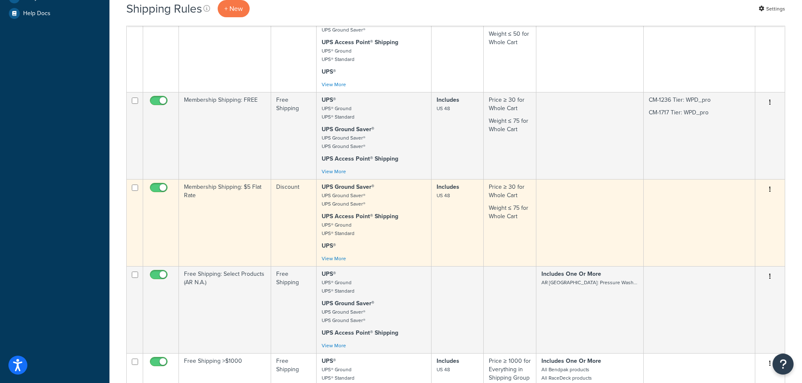
click at [769, 188] on icon "button" at bounding box center [770, 189] width 2 height 6
click at [737, 204] on link "Edit" at bounding box center [742, 205] width 66 height 17
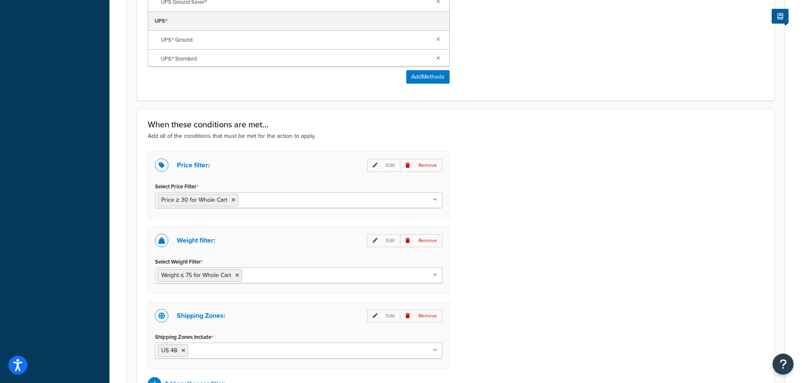
scroll to position [726, 0]
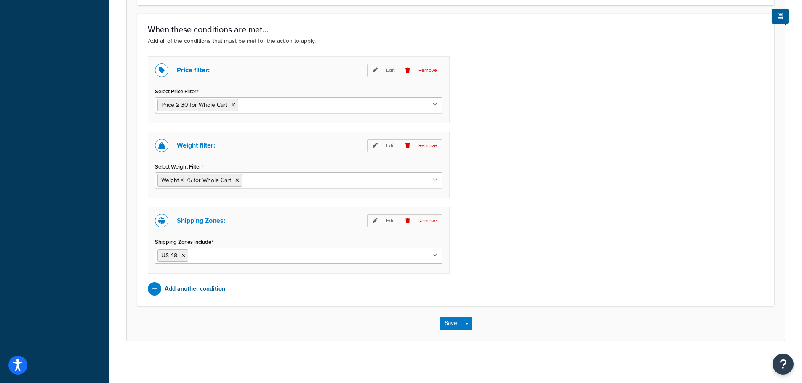
click at [197, 288] on p "Add another condition" at bounding box center [195, 289] width 61 height 12
type input "$5 Flat Rate Shipping for orders <75lbs, over $30 and shipped to a Lower 48 US …"
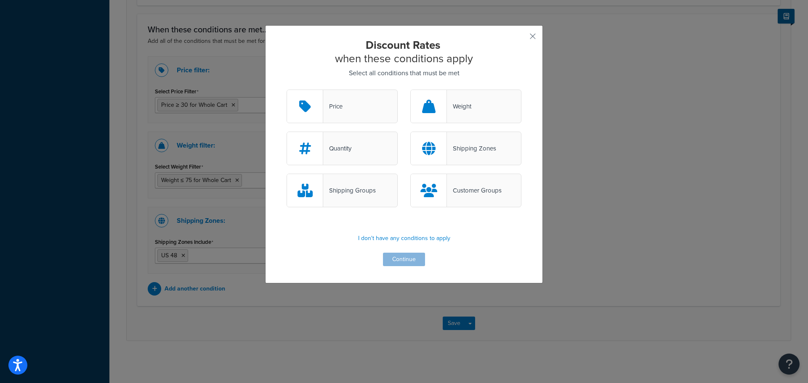
click at [458, 194] on div "Customer Groups" at bounding box center [474, 191] width 55 height 12
click at [0, 0] on input "Customer Groups" at bounding box center [0, 0] width 0 height 0
click at [401, 256] on button "Continue" at bounding box center [404, 259] width 42 height 13
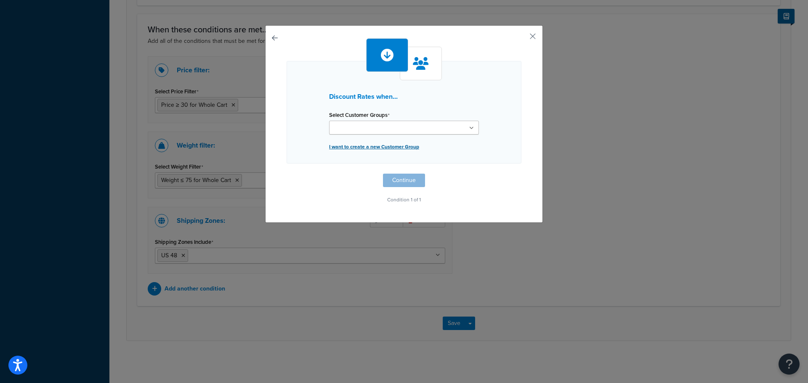
click at [373, 148] on p "I want to create a new Customer Group" at bounding box center [404, 147] width 150 height 12
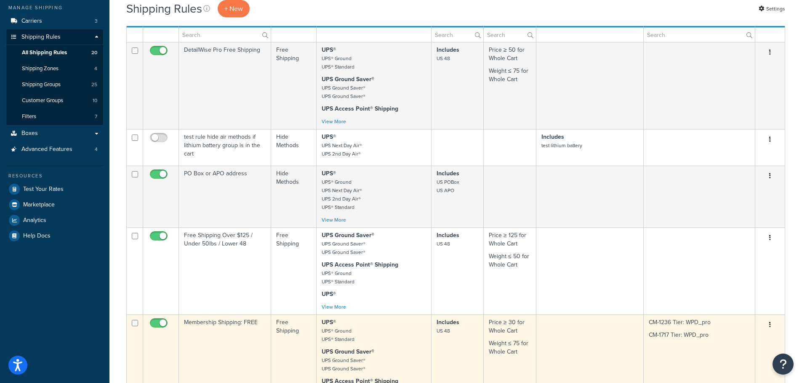
scroll to position [84, 0]
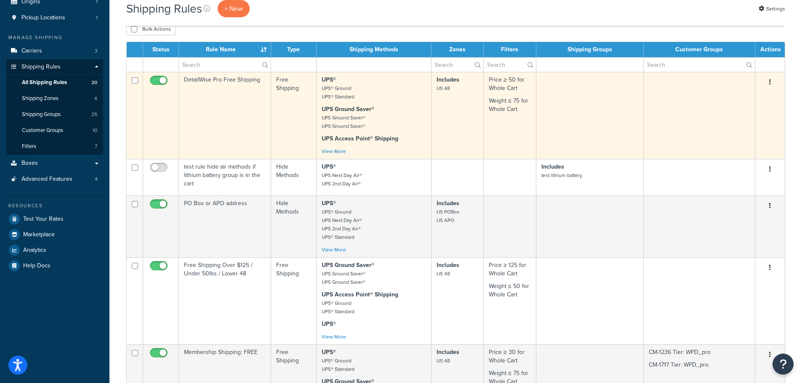
click at [162, 79] on input "checkbox" at bounding box center [159, 82] width 23 height 11
checkbox input "false"
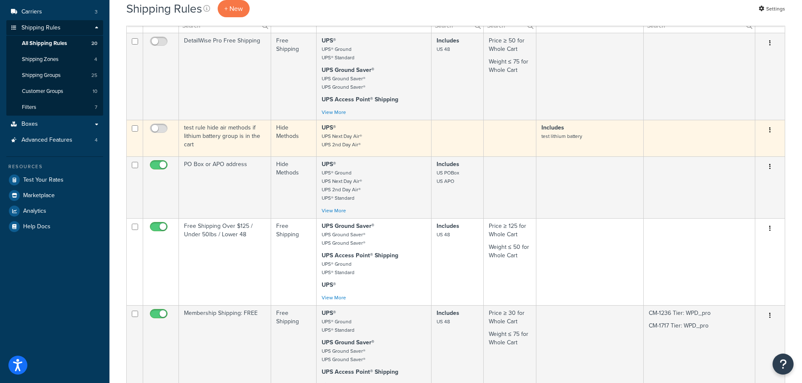
scroll to position [210, 0]
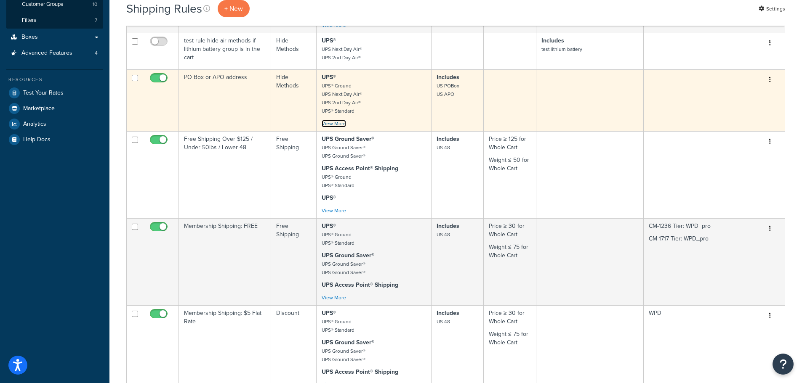
click at [335, 122] on link "View More" at bounding box center [333, 124] width 24 height 8
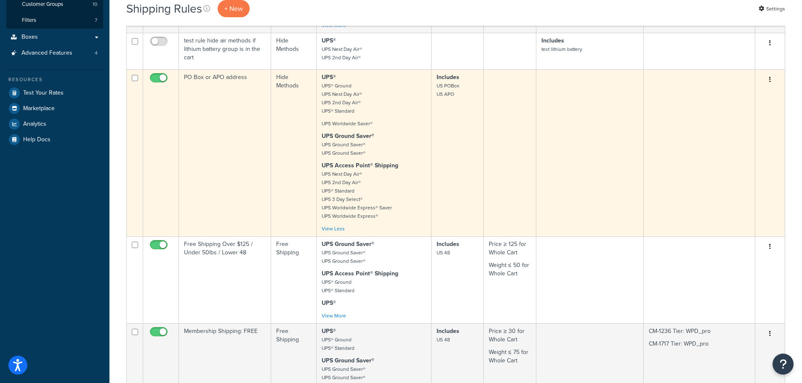
click at [597, 124] on td at bounding box center [589, 152] width 107 height 167
click at [493, 159] on td at bounding box center [510, 152] width 53 height 167
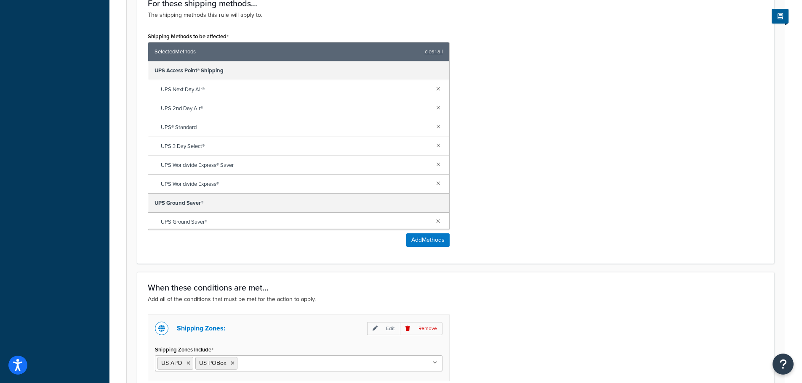
scroll to position [337, 0]
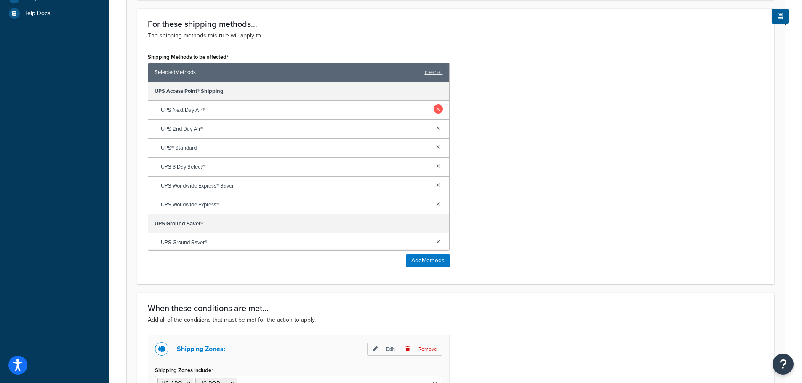
click at [433, 110] on link at bounding box center [437, 108] width 9 height 9
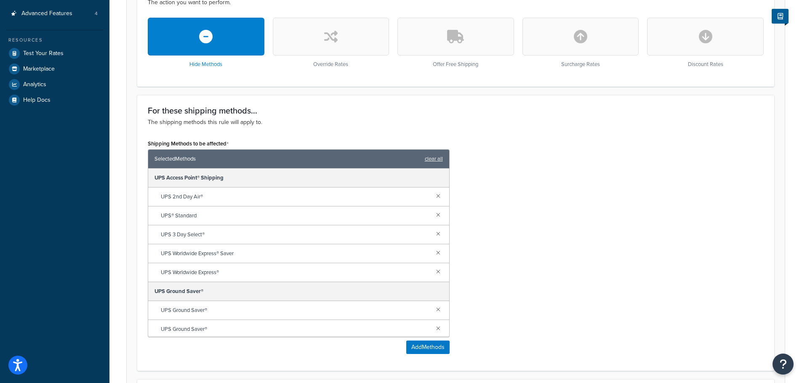
scroll to position [2, 0]
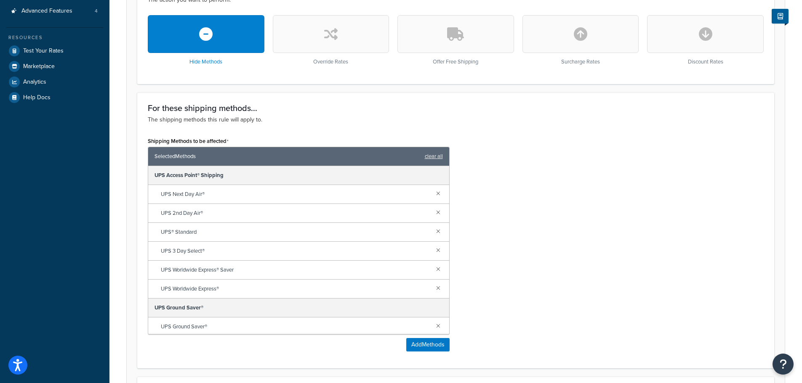
click at [585, 163] on div "Shipping Methods to be affected Selected Methods clear all UPS Access Point® Sh…" at bounding box center [455, 246] width 628 height 223
click at [530, 153] on div "Shipping Methods to be affected Selected Methods clear all UPS Access Point® Sh…" at bounding box center [455, 246] width 628 height 223
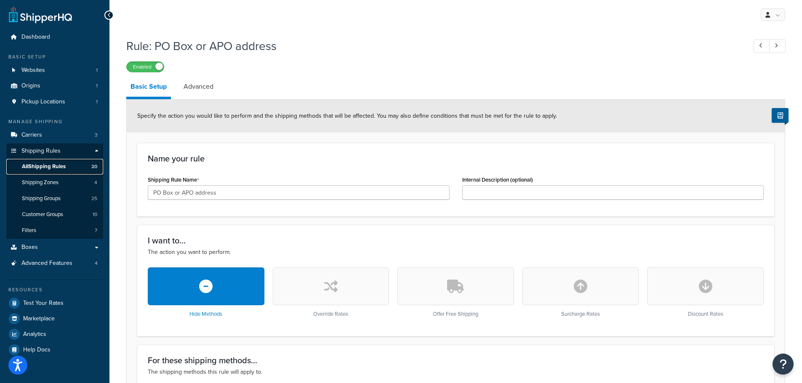
click at [51, 164] on span "All Shipping Rules" at bounding box center [44, 166] width 44 height 7
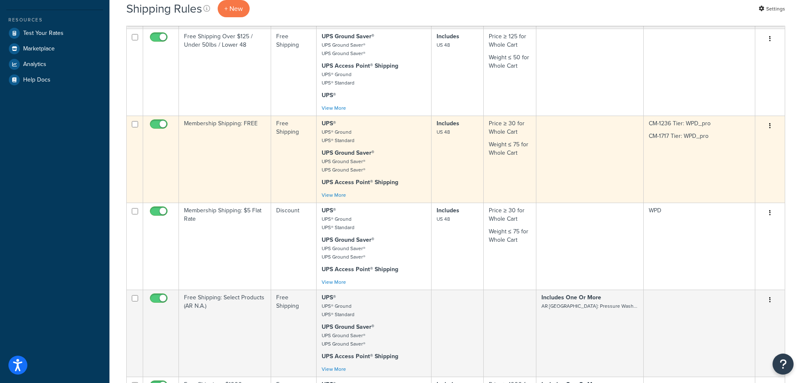
scroll to position [295, 0]
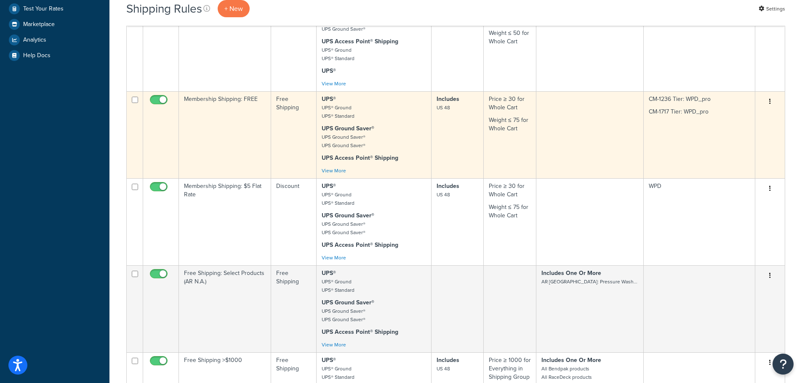
click at [656, 114] on p "CM-1717 Tier: WPD_pro" at bounding box center [698, 112] width 101 height 8
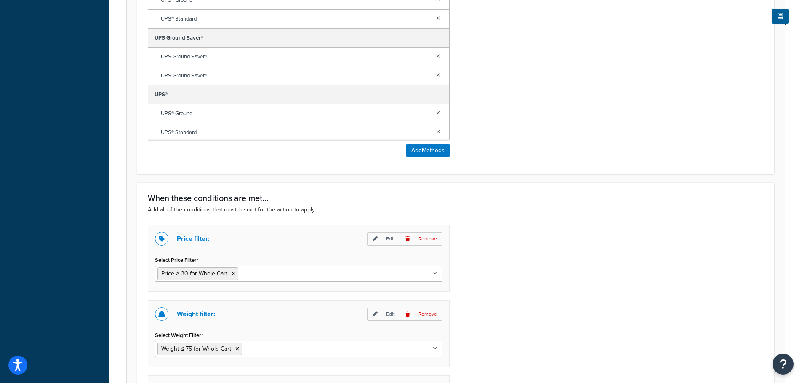
scroll to position [673, 0]
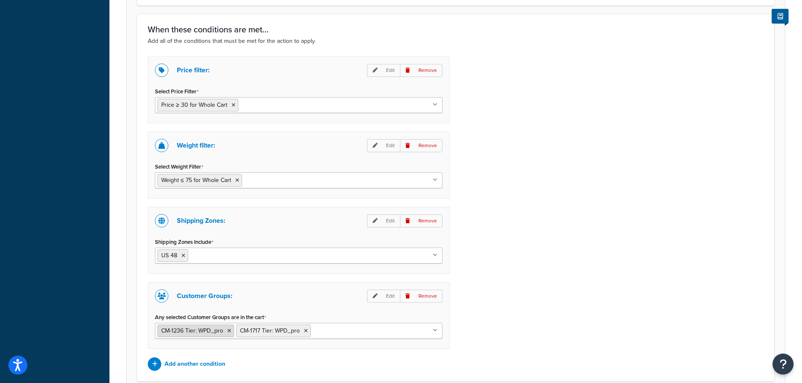
click at [206, 329] on span "CM-1236 Tier: WPD_pro" at bounding box center [192, 331] width 62 height 9
click at [215, 329] on span "CM-1236 Tier: WPD_pro" at bounding box center [192, 331] width 62 height 9
drag, startPoint x: 223, startPoint y: 329, endPoint x: 199, endPoint y: 330, distance: 24.0
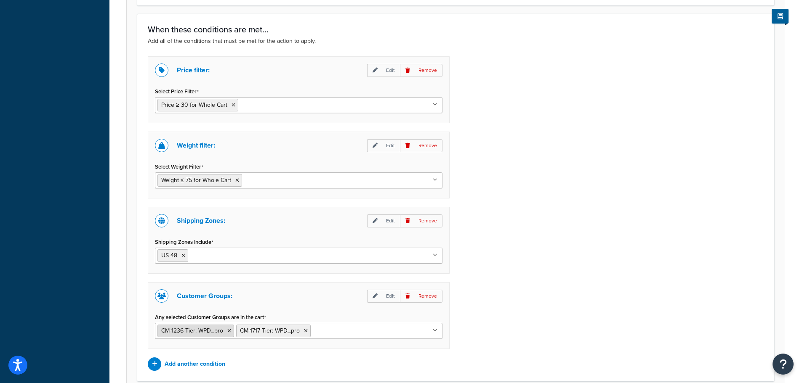
click at [199, 330] on span "CM-1236 Tier: WPD_pro" at bounding box center [192, 331] width 62 height 9
click at [340, 332] on input "Any selected Customer Groups are in the cart" at bounding box center [350, 330] width 74 height 9
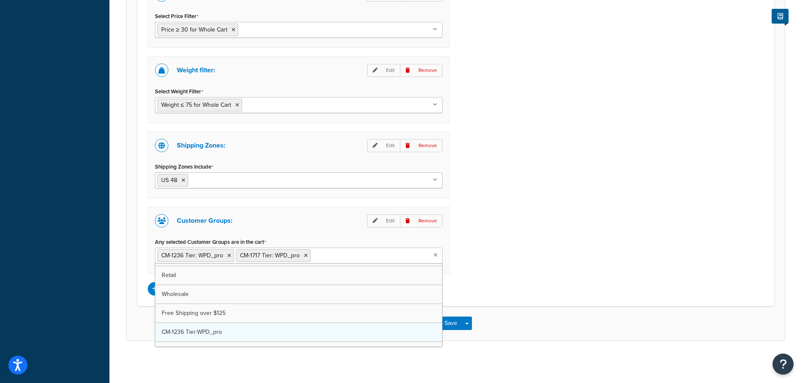
scroll to position [68, 0]
click at [535, 220] on div "Price filter: Edit Remove Select Price Filter Price ≥ 30 for Whole Cart Price ≥…" at bounding box center [455, 138] width 628 height 315
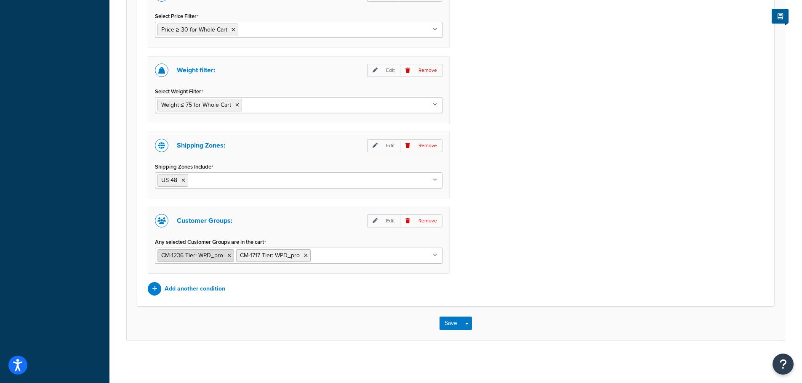
drag, startPoint x: 161, startPoint y: 253, endPoint x: 224, endPoint y: 252, distance: 63.1
click at [224, 252] on li "CM-1236 Tier: WPD_pro" at bounding box center [195, 256] width 77 height 13
type input "Free Membership Shipping for the following conditions:Any one of these tags is …"
